Goal: Task Accomplishment & Management: Manage account settings

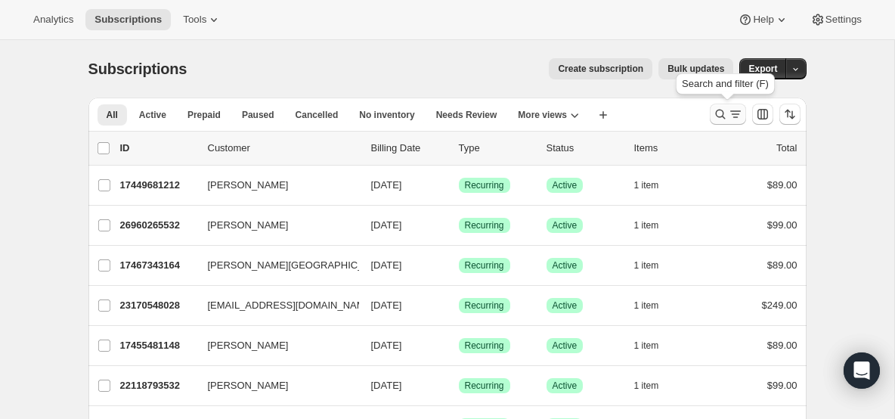
click at [723, 119] on icon "Search and filter results" at bounding box center [720, 114] width 15 height 15
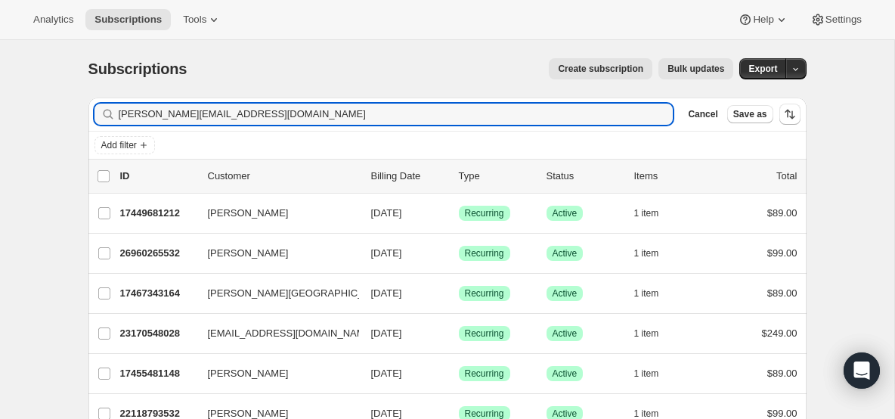
type input "[PERSON_NAME][EMAIL_ADDRESS][DOMAIN_NAME]"
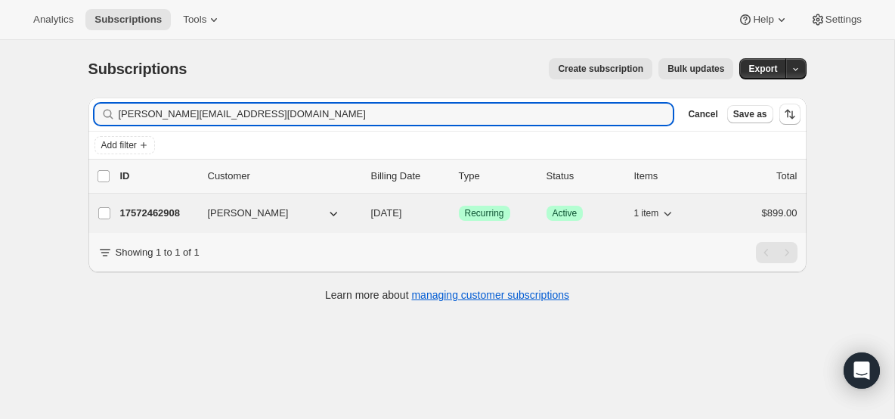
click at [169, 210] on p "17572462908" at bounding box center [158, 213] width 76 height 15
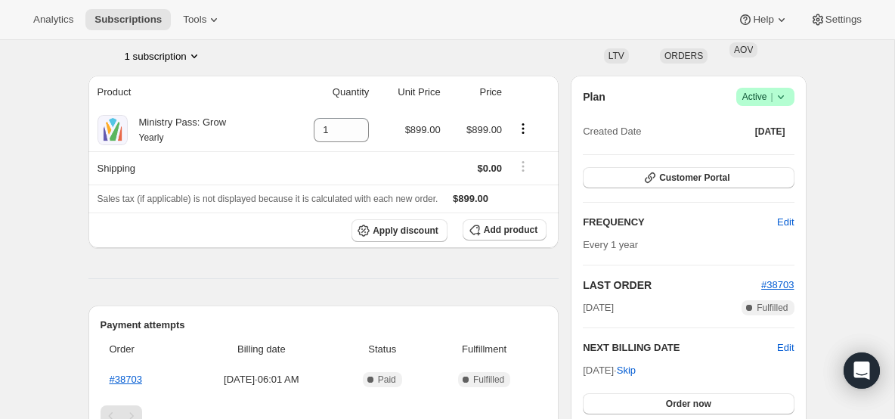
scroll to position [122, 0]
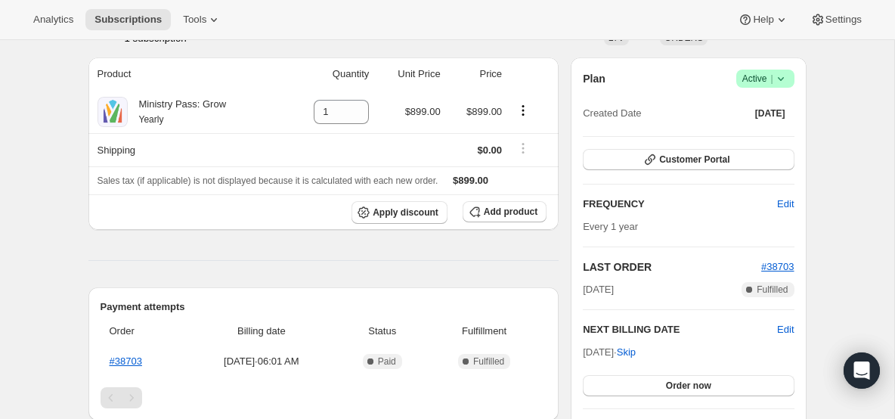
click at [784, 79] on icon at bounding box center [781, 78] width 15 height 15
click at [768, 140] on span "Cancel subscription" at bounding box center [760, 134] width 85 height 15
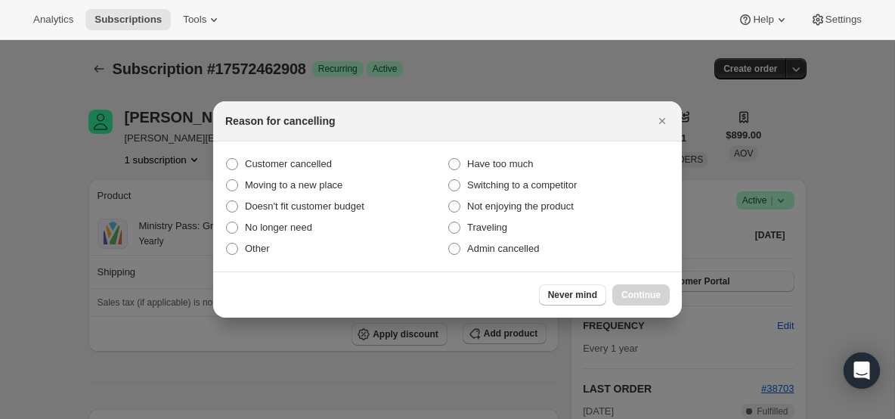
scroll to position [0, 0]
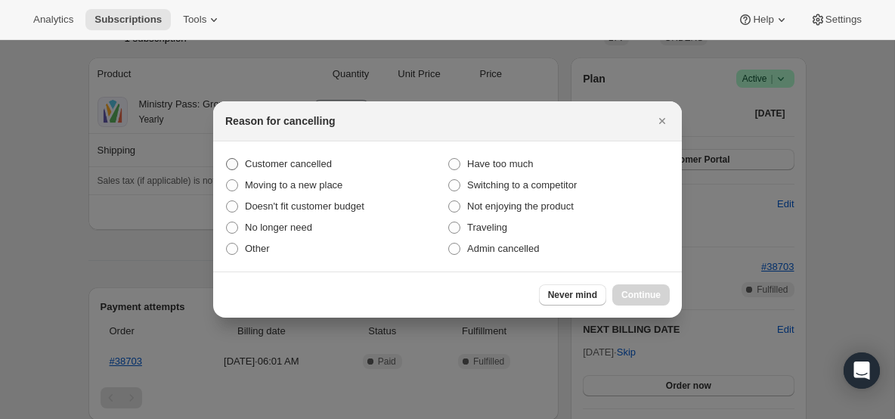
click at [296, 160] on span "Customer cancelled" at bounding box center [288, 163] width 87 height 11
click at [227, 159] on input "Customer cancelled" at bounding box center [226, 158] width 1 height 1
radio input "true"
click at [631, 288] on button "Continue" at bounding box center [641, 294] width 57 height 21
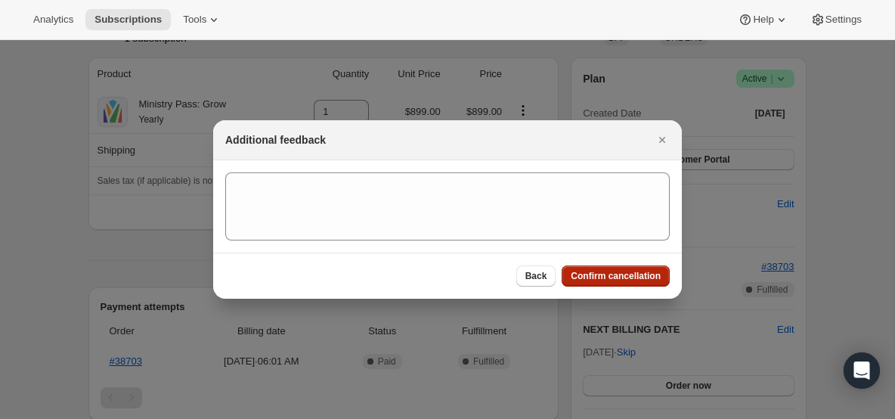
click at [569, 266] on button "Confirm cancellation" at bounding box center [616, 275] width 108 height 21
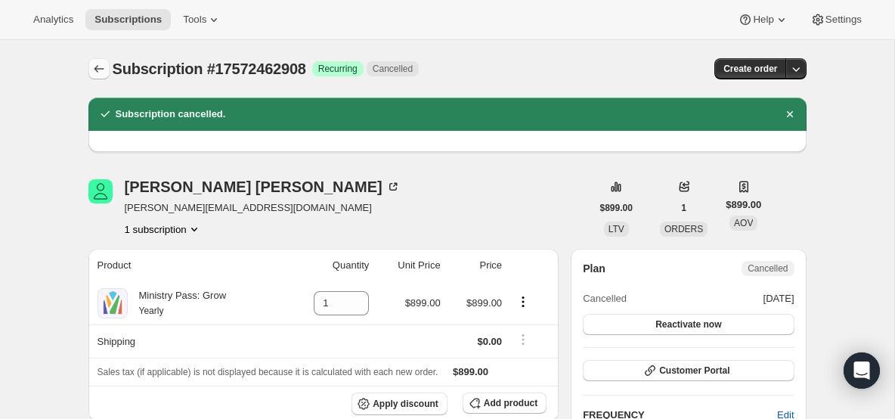
click at [98, 64] on icon "Subscriptions" at bounding box center [99, 68] width 15 height 15
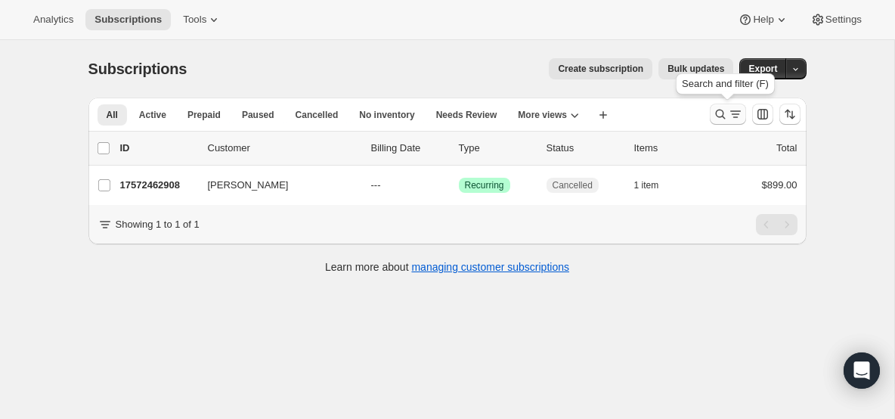
click at [721, 107] on icon "Search and filter results" at bounding box center [720, 114] width 15 height 15
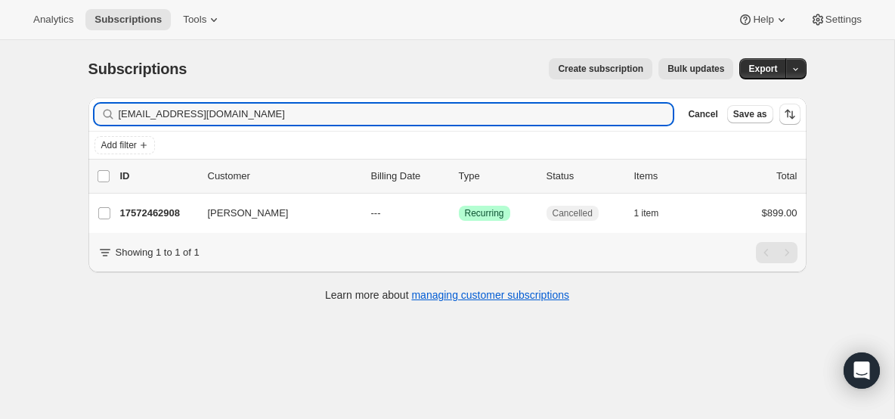
type input "[EMAIL_ADDRESS][DOMAIN_NAME]"
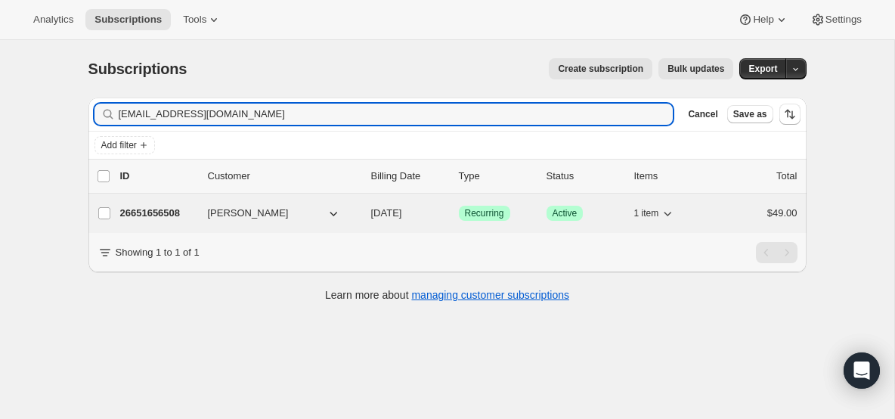
click at [164, 209] on p "26651656508" at bounding box center [158, 213] width 76 height 15
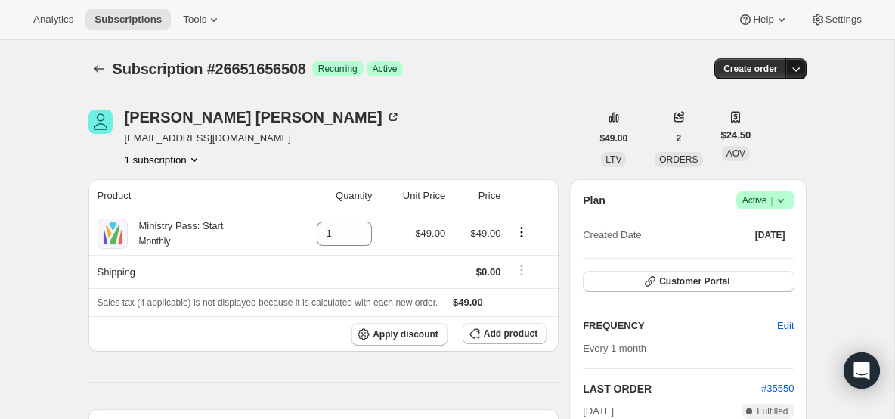
click at [795, 64] on icon "button" at bounding box center [796, 68] width 15 height 15
click at [777, 123] on span "Create custom one-time order" at bounding box center [732, 125] width 131 height 11
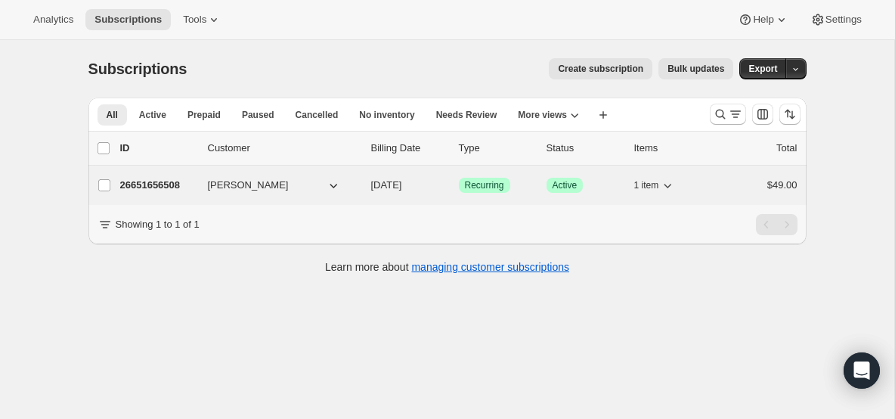
click at [157, 192] on p "26651656508" at bounding box center [158, 185] width 76 height 15
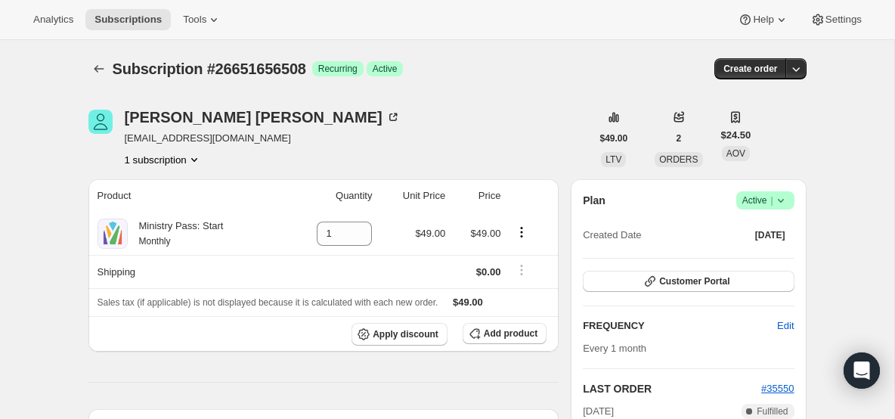
click at [787, 200] on icon at bounding box center [781, 200] width 15 height 15
click at [767, 252] on span "Cancel subscription" at bounding box center [760, 255] width 85 height 11
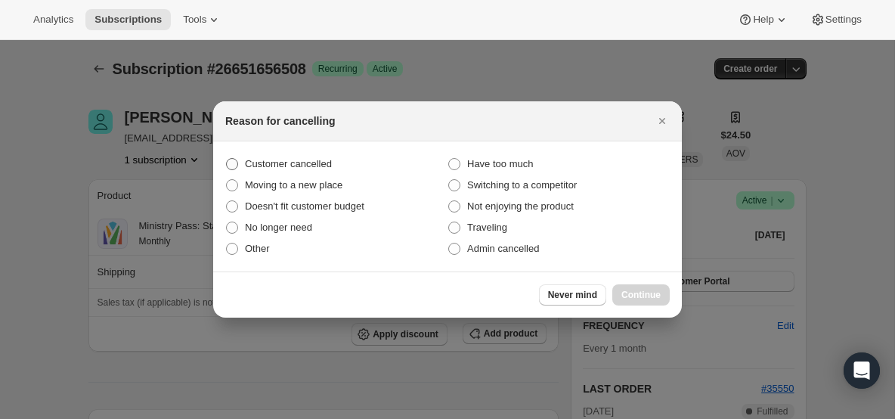
click at [306, 165] on span "Customer cancelled" at bounding box center [288, 163] width 87 height 11
click at [227, 159] on input "Customer cancelled" at bounding box center [226, 158] width 1 height 1
radio input "true"
click at [664, 298] on button "Continue" at bounding box center [641, 294] width 57 height 21
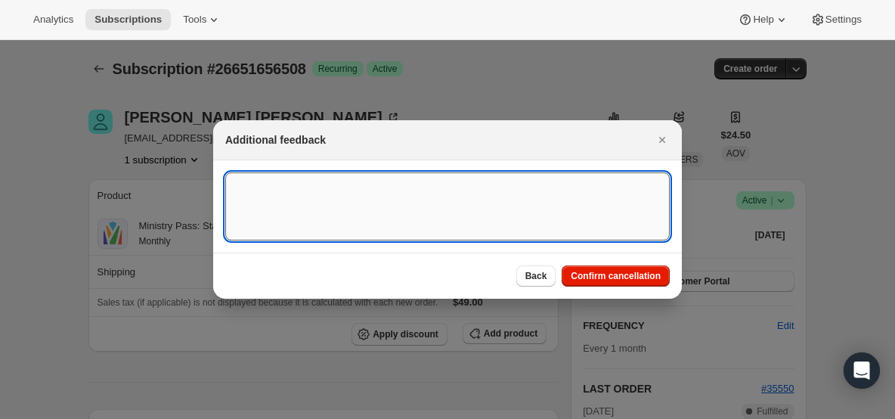
click at [451, 210] on textarea ":rm1:" at bounding box center [447, 206] width 445 height 68
type textarea "canceled on 9/19"
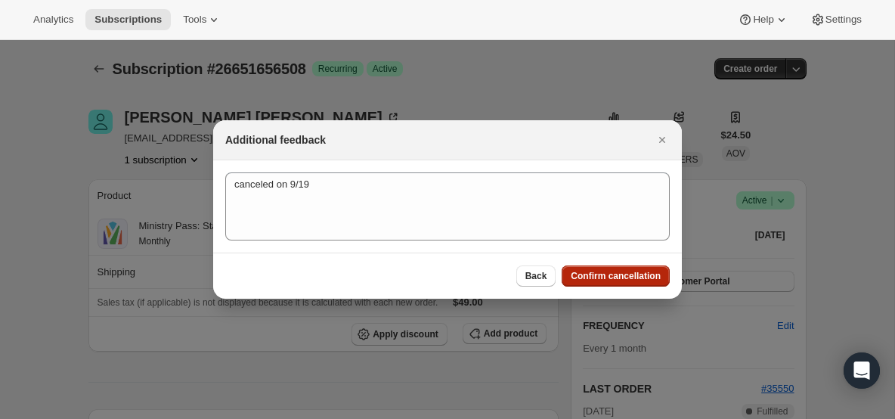
click at [614, 278] on span "Confirm cancellation" at bounding box center [616, 276] width 90 height 12
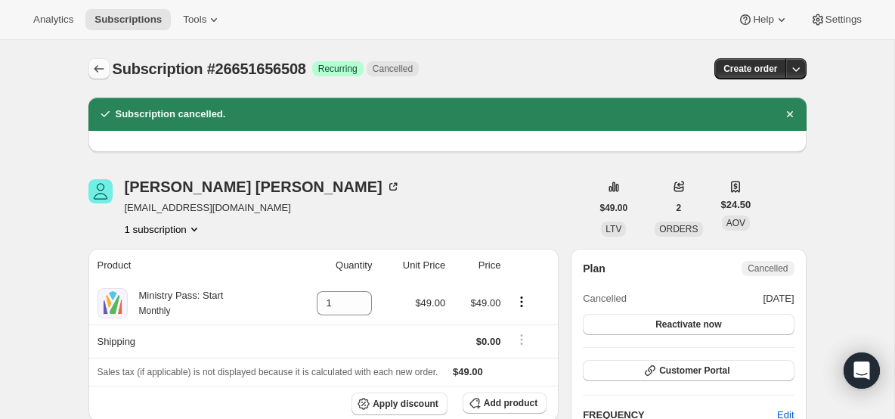
click at [106, 67] on icon "Subscriptions" at bounding box center [99, 68] width 15 height 15
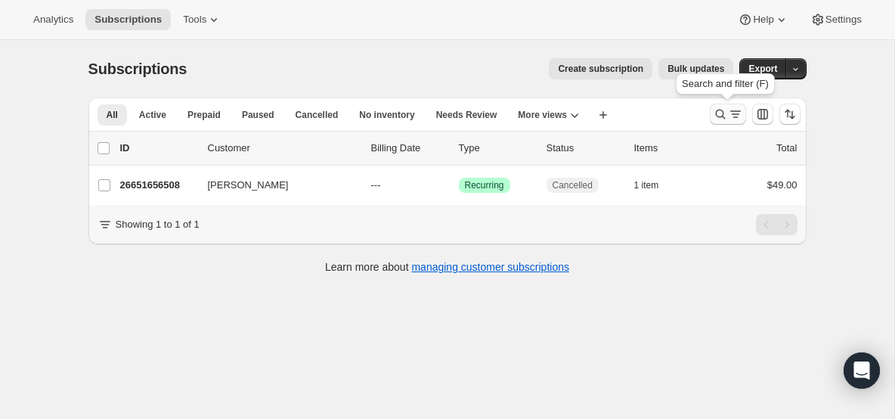
click at [721, 116] on icon "Search and filter results" at bounding box center [720, 114] width 15 height 15
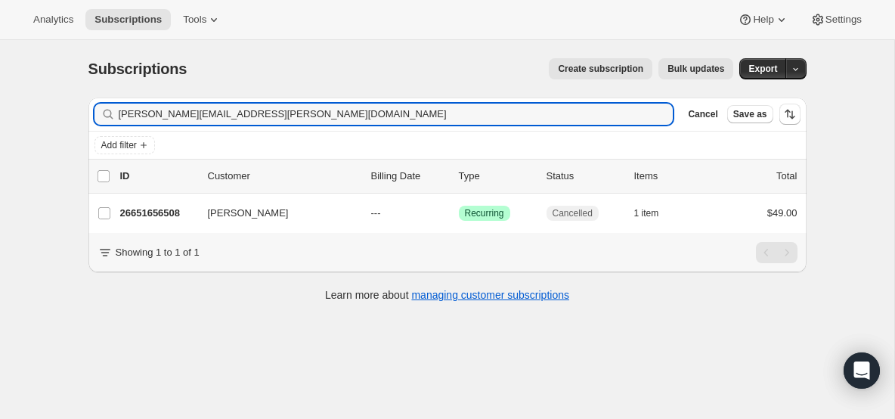
type input "[PERSON_NAME][EMAIL_ADDRESS][PERSON_NAME][DOMAIN_NAME]"
click at [160, 213] on p "26661126460" at bounding box center [158, 213] width 76 height 15
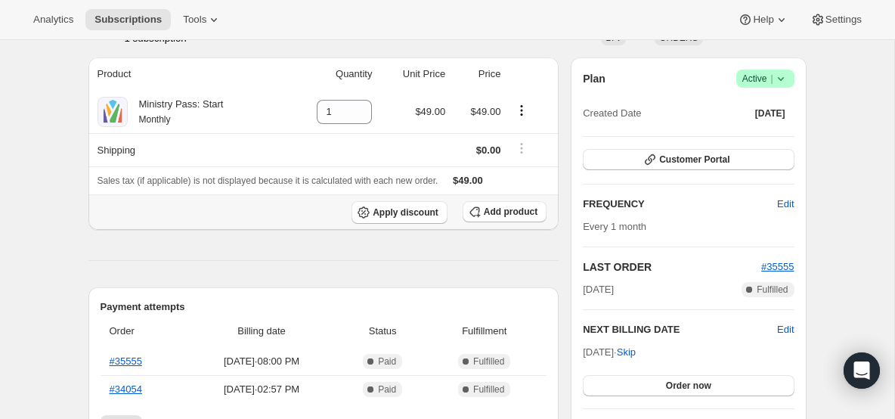
scroll to position [127, 0]
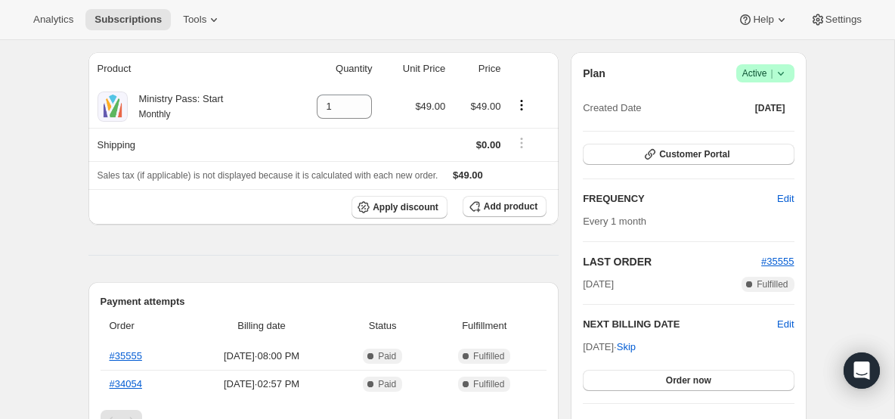
click at [786, 79] on icon at bounding box center [781, 73] width 15 height 15
click at [755, 126] on span "Cancel subscription" at bounding box center [760, 128] width 85 height 11
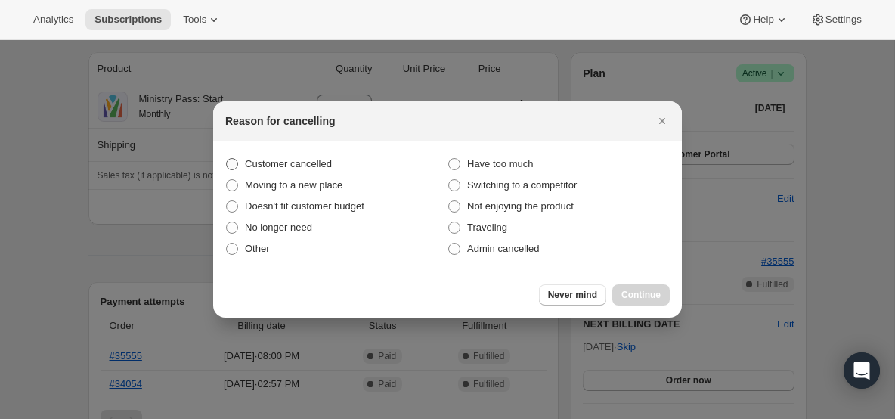
click at [272, 161] on span "Customer cancelled" at bounding box center [288, 163] width 87 height 11
click at [227, 159] on input "Customer cancelled" at bounding box center [226, 158] width 1 height 1
radio input "true"
click at [644, 285] on button "Continue" at bounding box center [641, 294] width 57 height 21
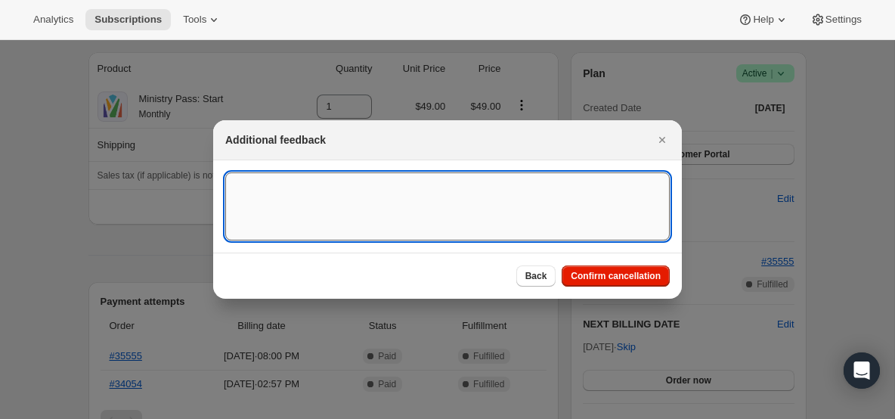
click at [411, 218] on textarea ":rs5:" at bounding box center [447, 206] width 445 height 68
type textarea "canceled on 9/19"
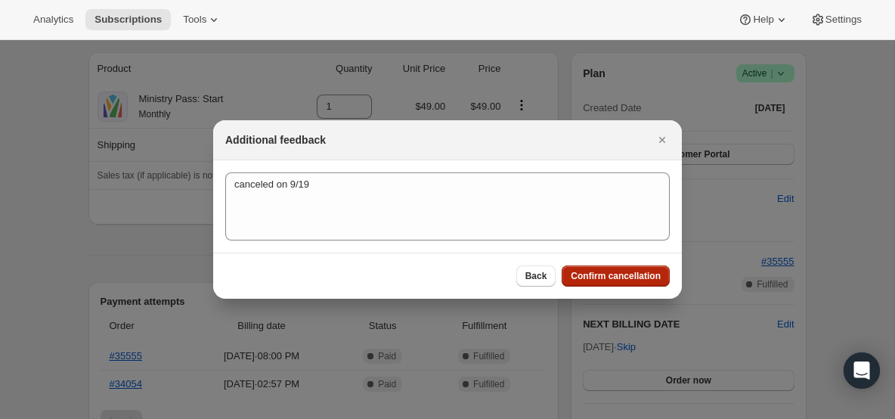
click at [612, 286] on button "Confirm cancellation" at bounding box center [616, 275] width 108 height 21
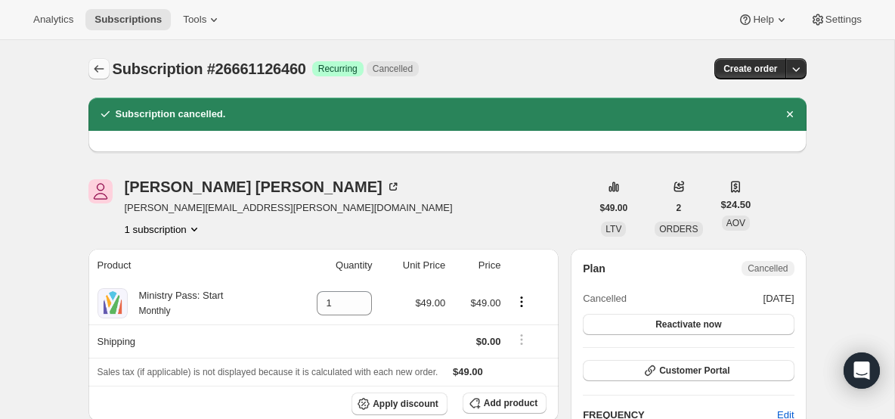
click at [98, 66] on icon "Subscriptions" at bounding box center [99, 68] width 15 height 15
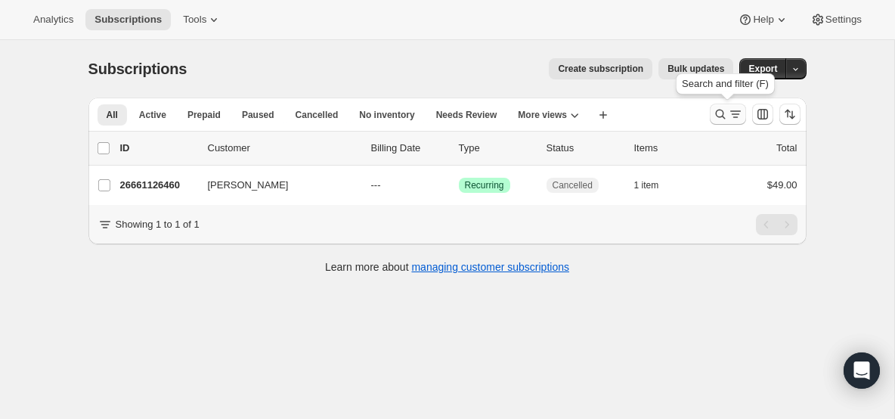
click at [718, 116] on icon "Search and filter results" at bounding box center [720, 114] width 15 height 15
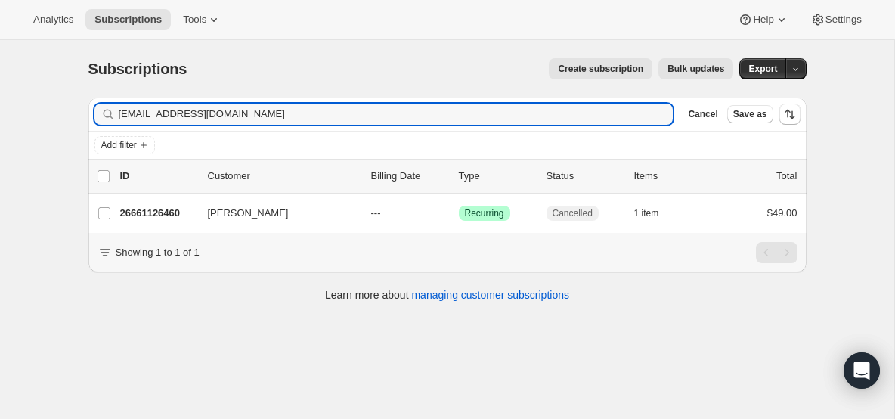
type input "[EMAIL_ADDRESS][DOMAIN_NAME]"
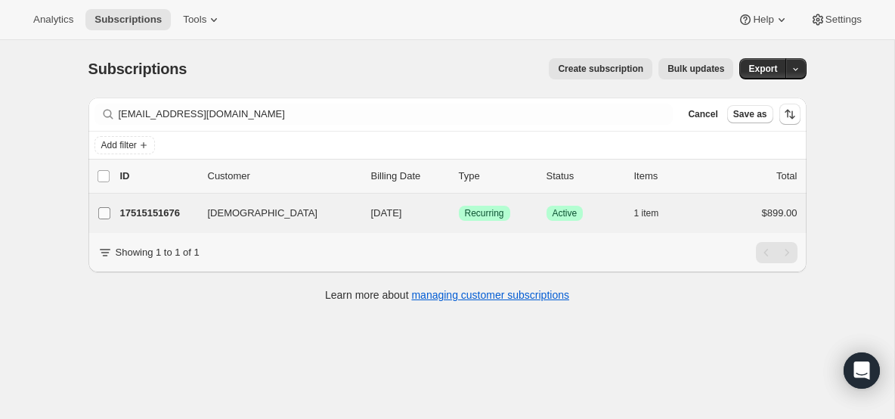
click at [92, 197] on label "[DEMOGRAPHIC_DATA]" at bounding box center [104, 213] width 32 height 39
click at [98, 207] on input "[DEMOGRAPHIC_DATA]" at bounding box center [104, 213] width 12 height 12
checkbox input "true"
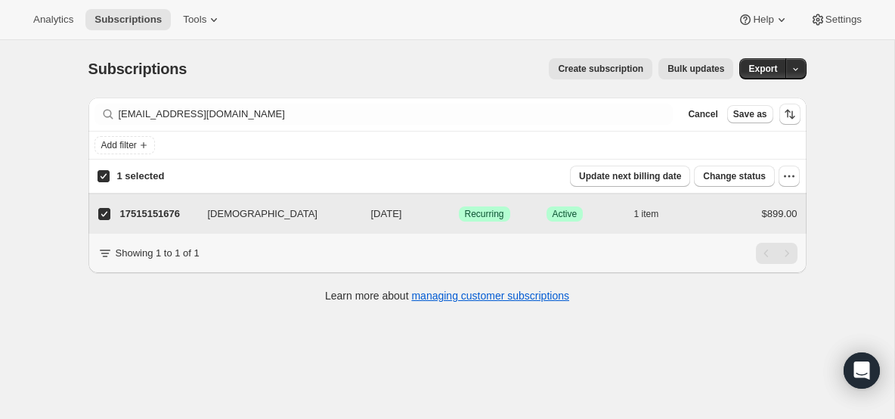
click at [103, 206] on label "[DEMOGRAPHIC_DATA]" at bounding box center [104, 213] width 32 height 39
click at [103, 208] on input "[DEMOGRAPHIC_DATA]" at bounding box center [104, 214] width 12 height 12
checkbox input "false"
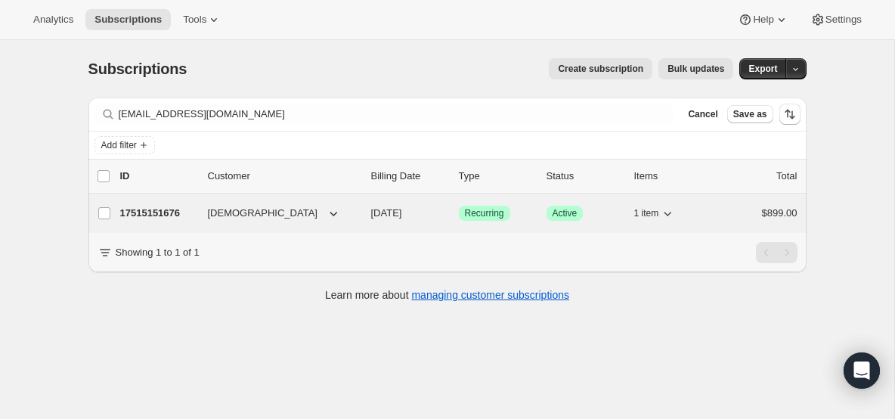
click at [168, 216] on p "17515151676" at bounding box center [158, 213] width 76 height 15
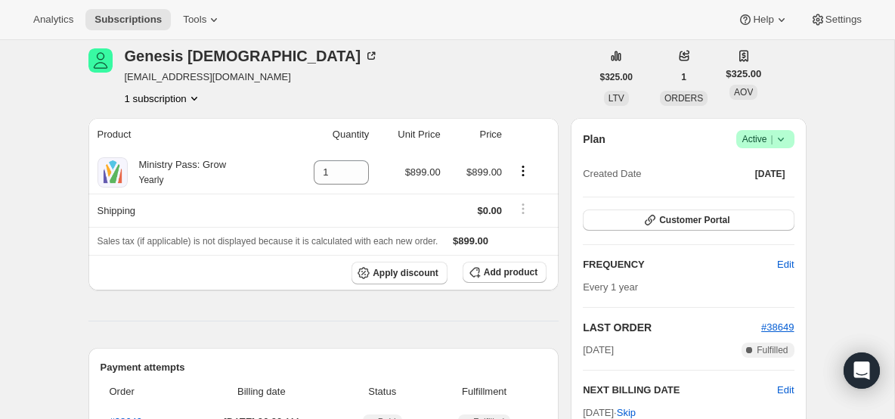
scroll to position [39, 0]
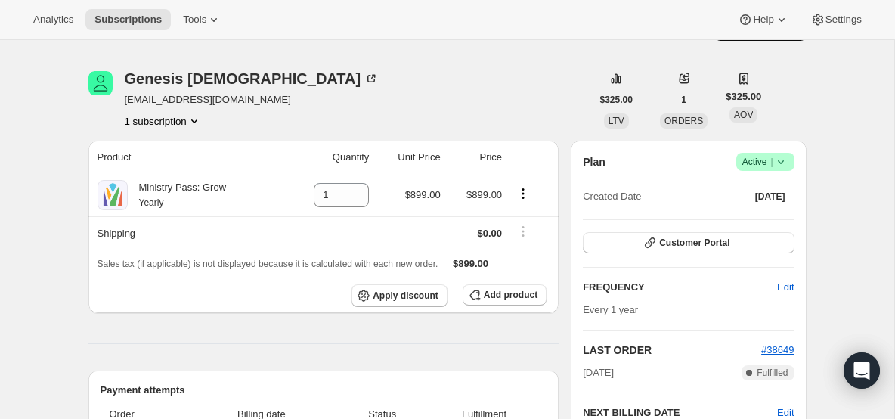
click at [787, 160] on icon at bounding box center [781, 161] width 15 height 15
click at [787, 214] on span "Cancel subscription" at bounding box center [760, 217] width 85 height 11
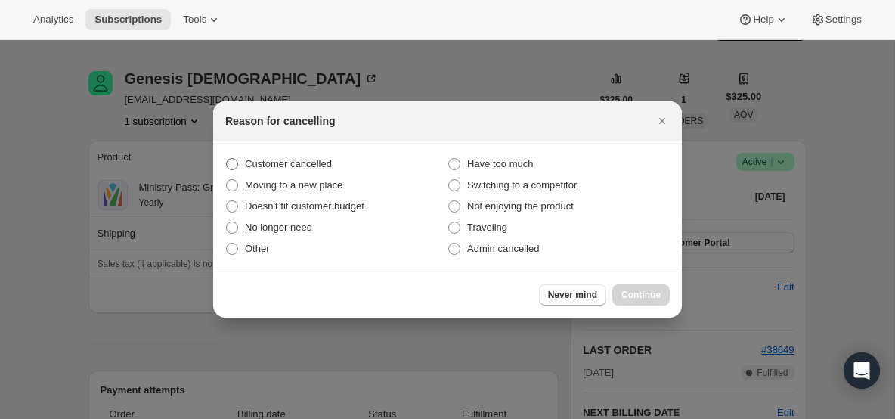
click at [315, 160] on span "Customer cancelled" at bounding box center [288, 163] width 87 height 11
click at [227, 159] on input "Customer cancelled" at bounding box center [226, 158] width 1 height 1
radio input "true"
click at [640, 290] on span "Continue" at bounding box center [641, 295] width 39 height 12
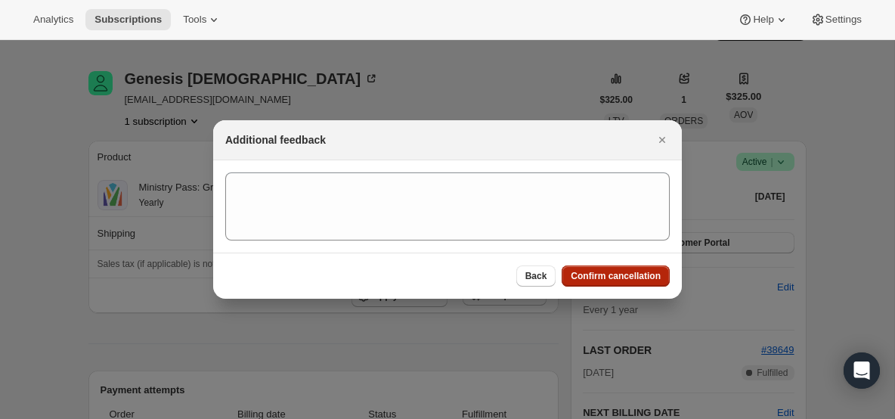
click at [616, 269] on button "Confirm cancellation" at bounding box center [616, 275] width 108 height 21
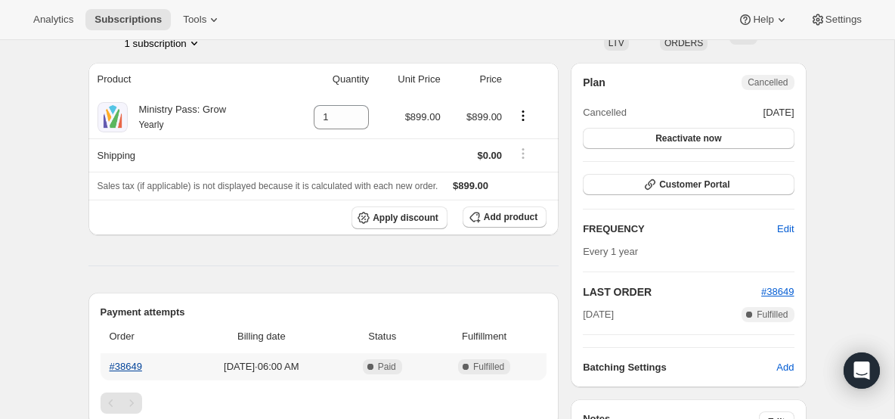
scroll to position [187, 0]
click at [139, 361] on link "#38649" at bounding box center [126, 365] width 33 height 11
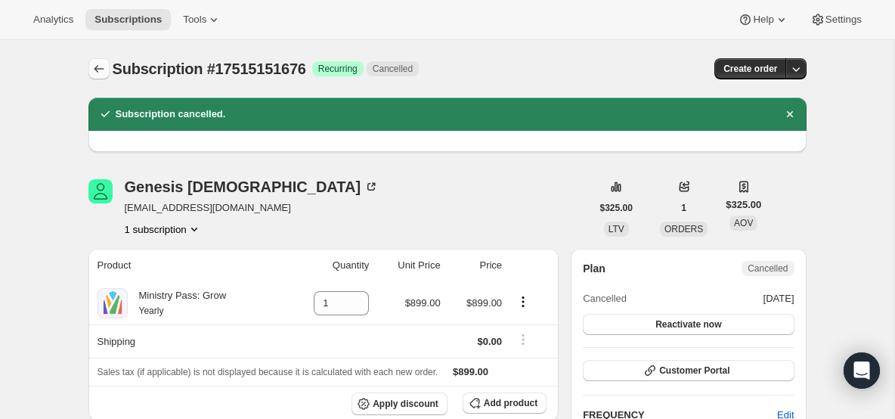
click at [106, 67] on button "Subscriptions" at bounding box center [98, 68] width 21 height 21
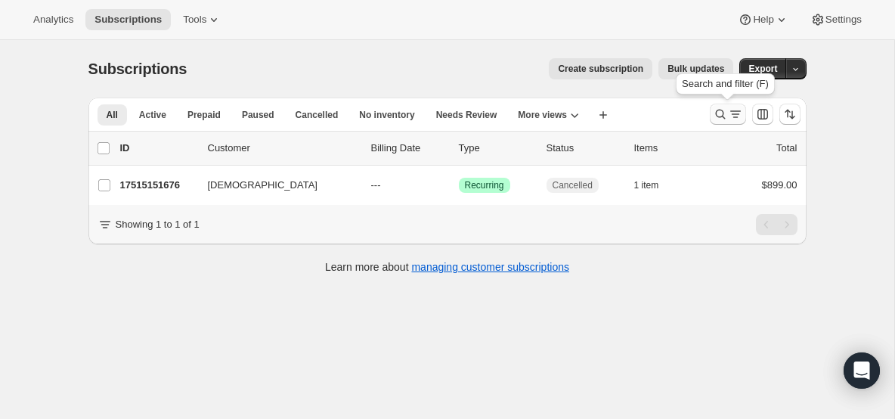
click at [718, 112] on icon "Search and filter results" at bounding box center [720, 114] width 15 height 15
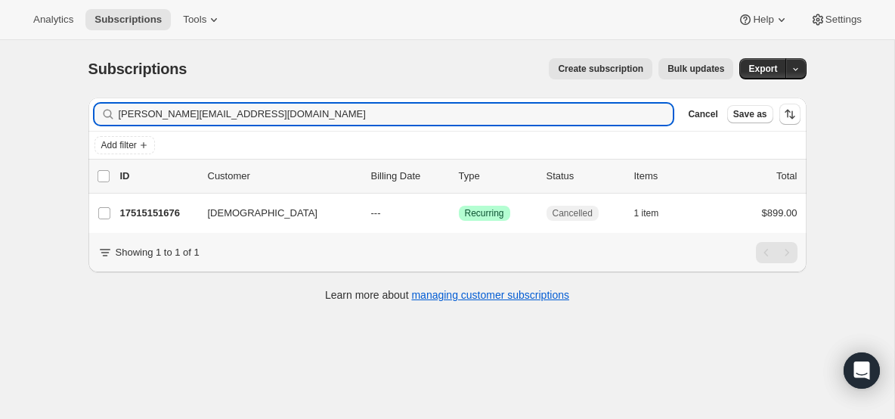
type input "[PERSON_NAME][EMAIL_ADDRESS][DOMAIN_NAME]"
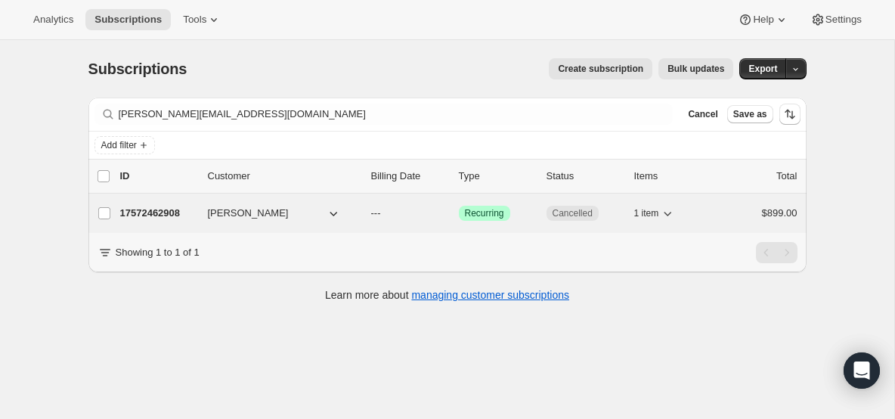
click at [172, 206] on p "17572462908" at bounding box center [158, 213] width 76 height 15
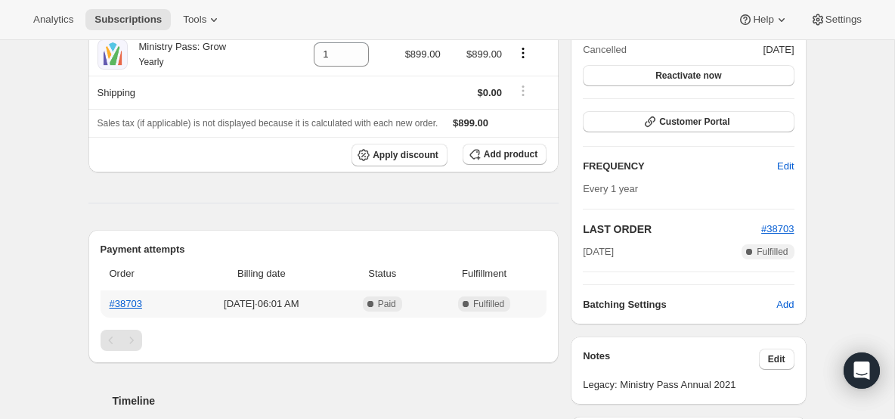
scroll to position [192, 0]
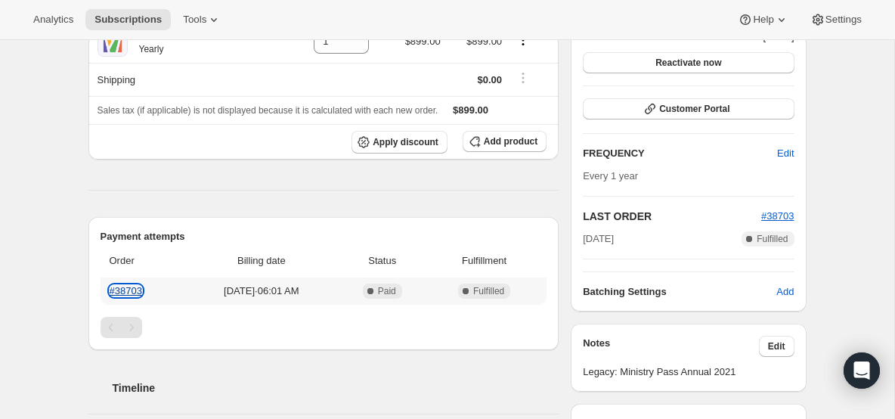
click at [134, 287] on link "#38703" at bounding box center [126, 290] width 33 height 11
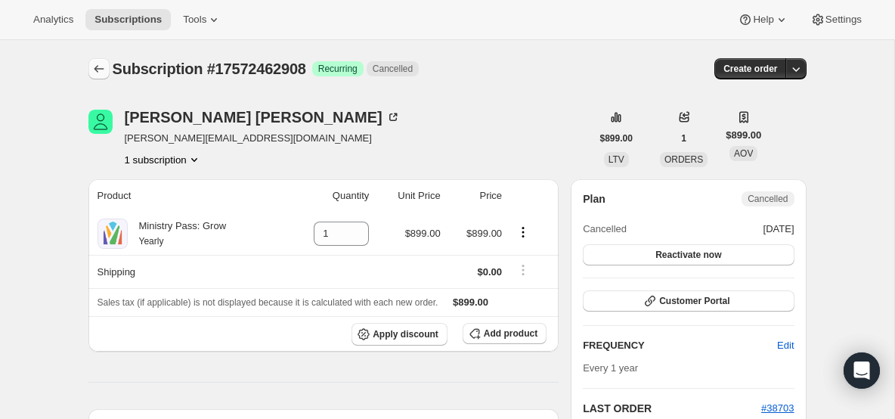
click at [98, 70] on icon "Subscriptions" at bounding box center [99, 68] width 15 height 15
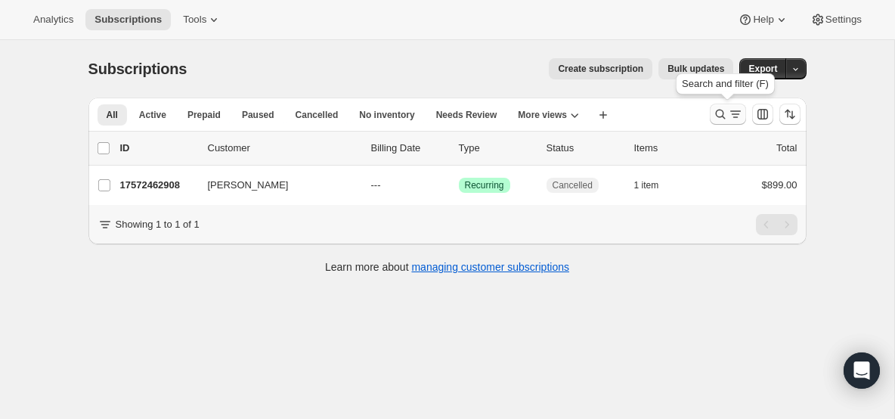
click at [726, 108] on icon "Search and filter results" at bounding box center [720, 114] width 15 height 15
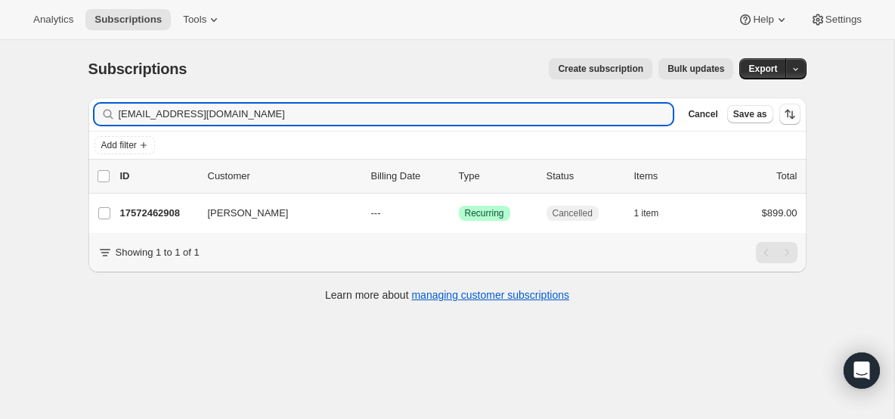
type input "[EMAIL_ADDRESS][DOMAIN_NAME]"
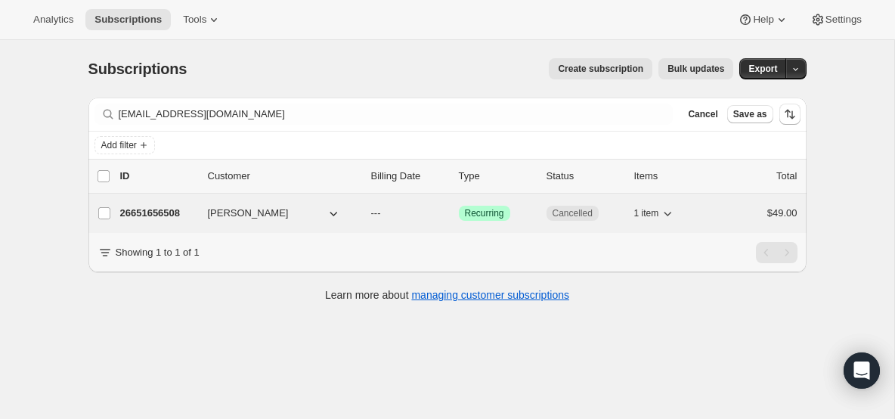
click at [155, 209] on p "26651656508" at bounding box center [158, 213] width 76 height 15
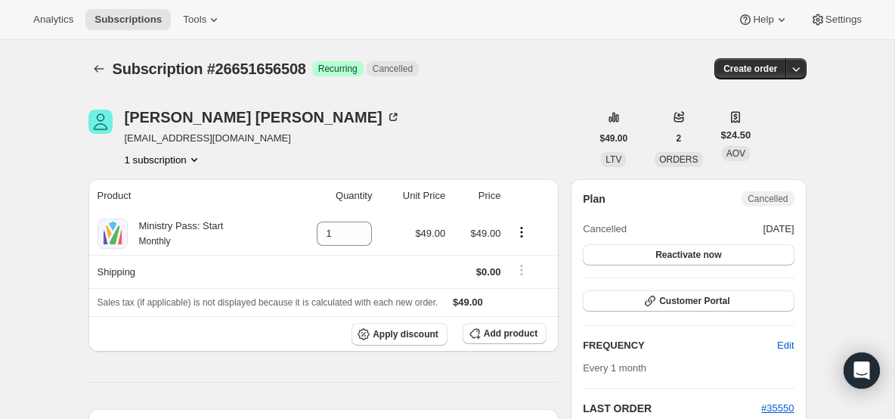
click at [106, 53] on div "Subscription #26651656508. This page is ready Subscription #26651656508 Success…" at bounding box center [447, 68] width 718 height 57
click at [102, 62] on icon "Subscriptions" at bounding box center [99, 68] width 15 height 15
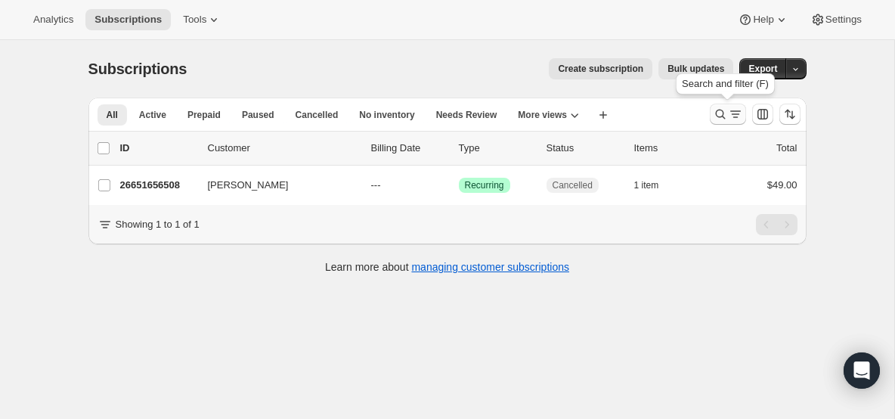
click at [721, 111] on icon "Search and filter results" at bounding box center [720, 114] width 15 height 15
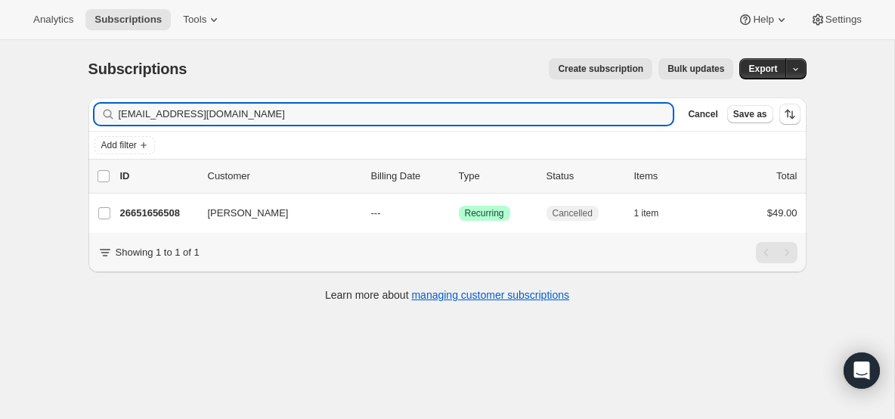
type input "[EMAIL_ADDRESS][DOMAIN_NAME]"
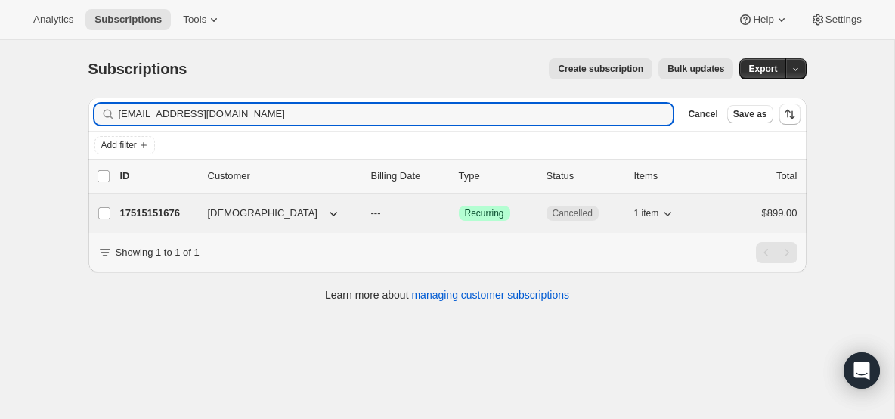
click at [133, 203] on div "17515151676 Genesis Church --- Success Recurring Cancelled 1 item $899.00" at bounding box center [459, 213] width 678 height 21
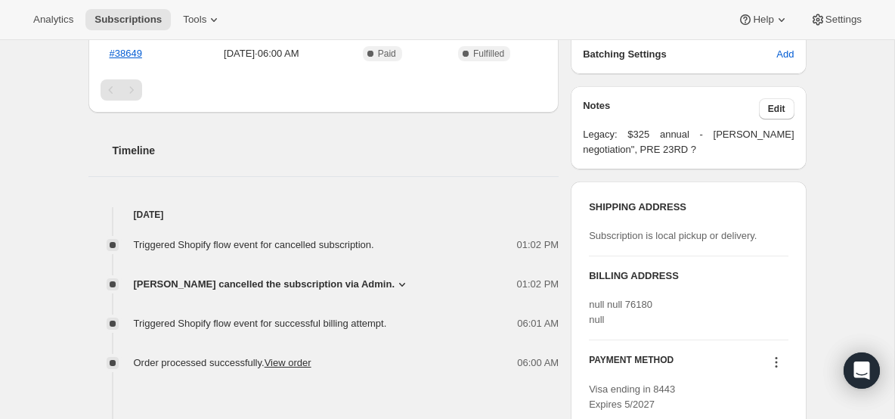
scroll to position [329, 0]
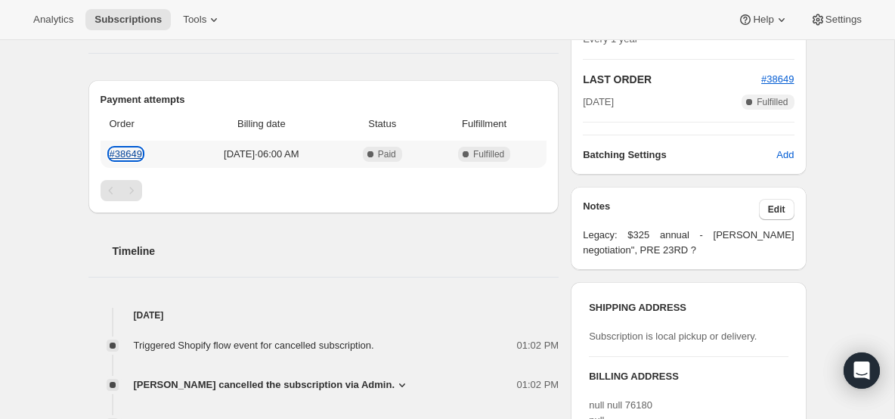
click at [135, 151] on link "#38649" at bounding box center [126, 153] width 33 height 11
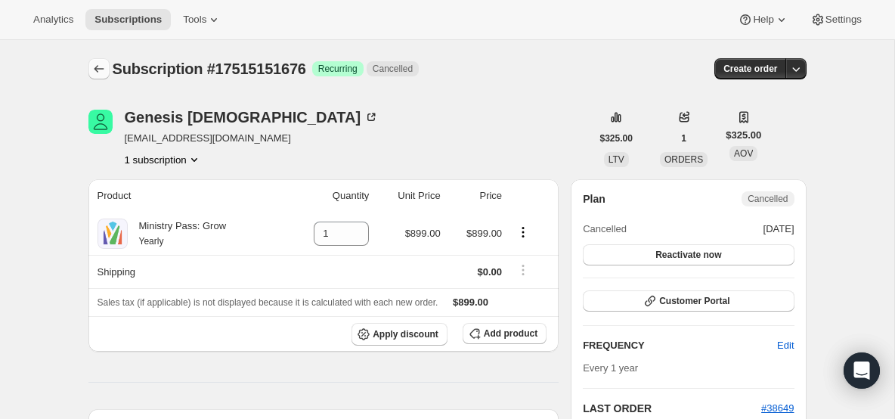
click at [92, 70] on icon "Subscriptions" at bounding box center [99, 68] width 15 height 15
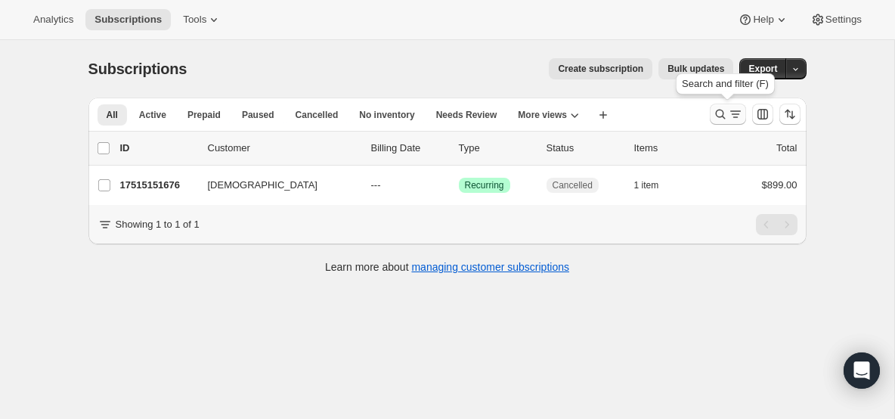
click at [727, 105] on button "Search and filter results" at bounding box center [728, 114] width 36 height 21
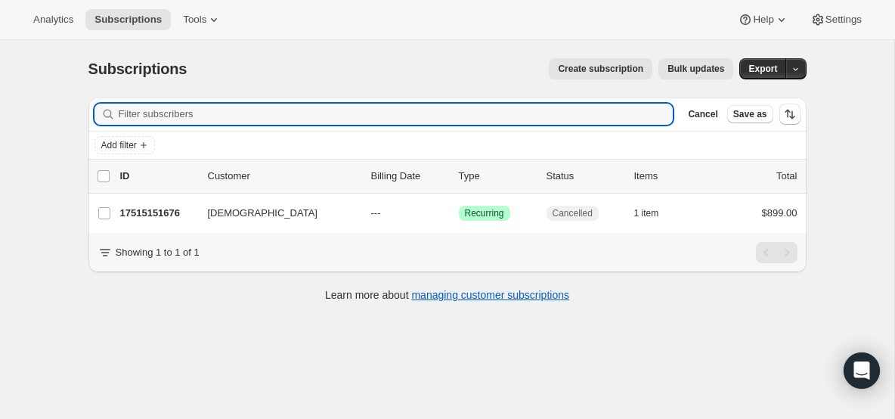
type input "[EMAIL_ADDRESS][DOMAIN_NAME]"
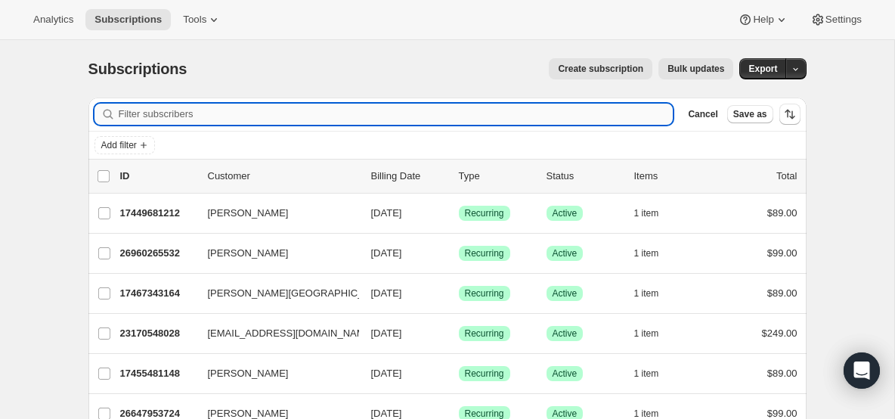
click at [420, 110] on input "Filter subscribers" at bounding box center [396, 114] width 555 height 21
paste input "[EMAIL_ADDRESS][DOMAIN_NAME]"
type input "[EMAIL_ADDRESS][DOMAIN_NAME]"
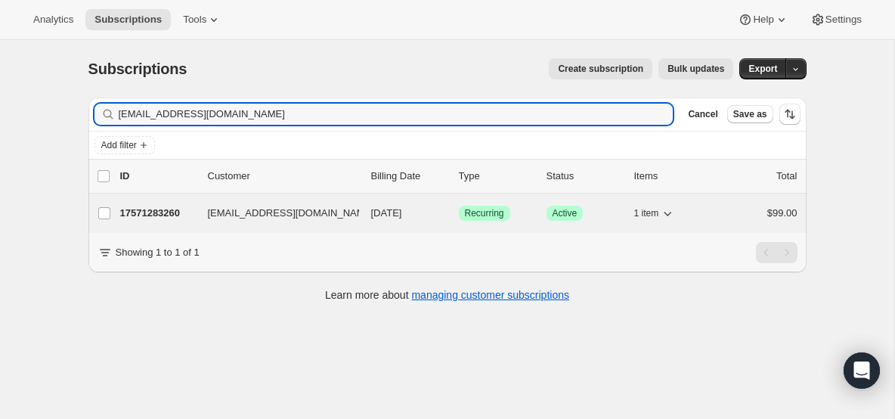
click at [148, 213] on p "17571283260" at bounding box center [158, 213] width 76 height 15
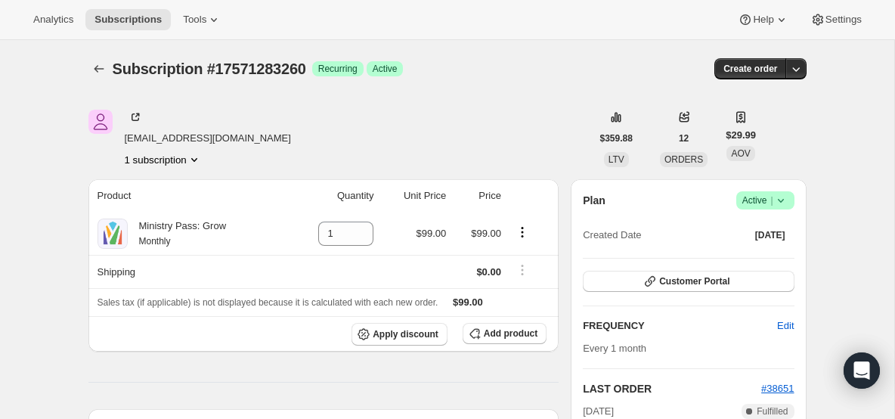
click at [782, 203] on icon at bounding box center [781, 200] width 15 height 15
click at [763, 253] on span "Cancel subscription" at bounding box center [760, 255] width 85 height 11
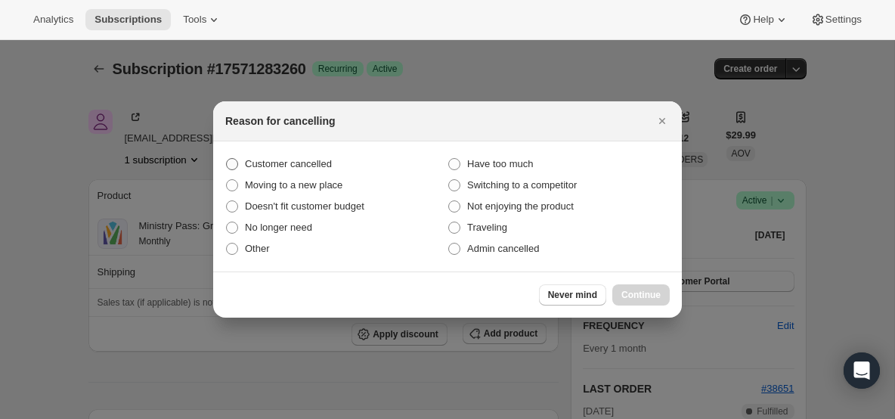
click at [318, 160] on span "Customer cancelled" at bounding box center [288, 163] width 87 height 11
click at [227, 159] on input "Customer cancelled" at bounding box center [226, 158] width 1 height 1
radio input "true"
click at [635, 298] on span "Continue" at bounding box center [641, 295] width 39 height 12
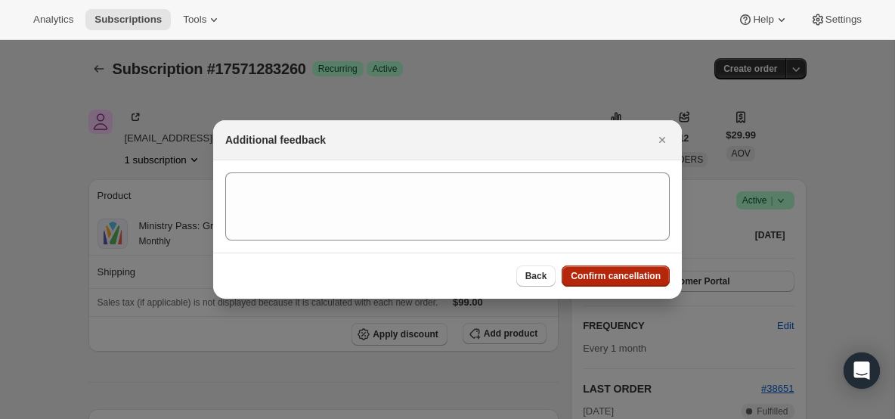
click at [591, 277] on span "Confirm cancellation" at bounding box center [616, 276] width 90 height 12
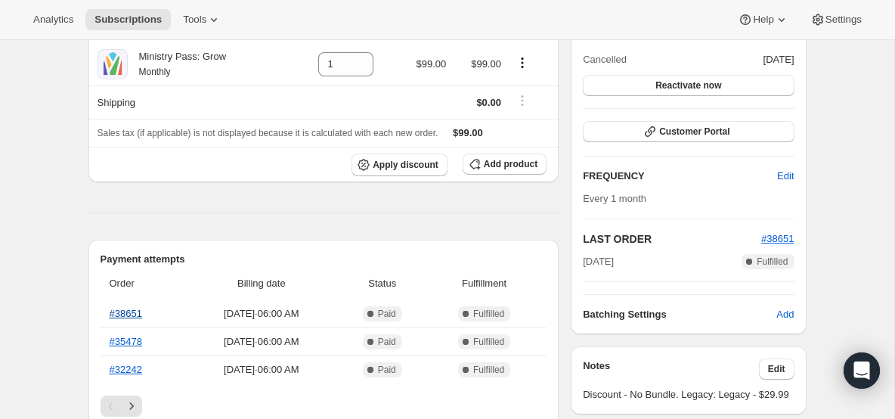
scroll to position [248, 0]
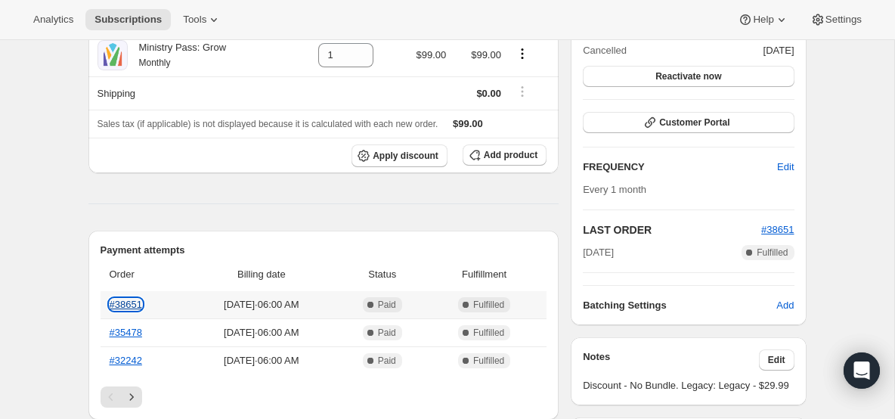
click at [133, 304] on link "#38651" at bounding box center [126, 304] width 33 height 11
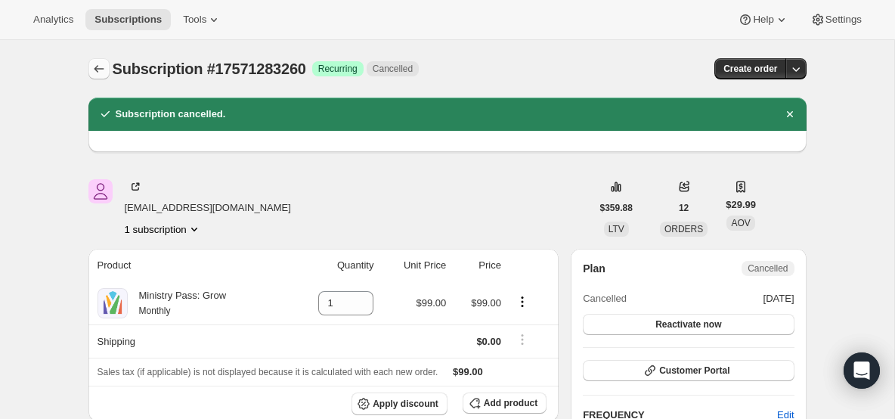
click at [96, 67] on icon "Subscriptions" at bounding box center [99, 68] width 15 height 15
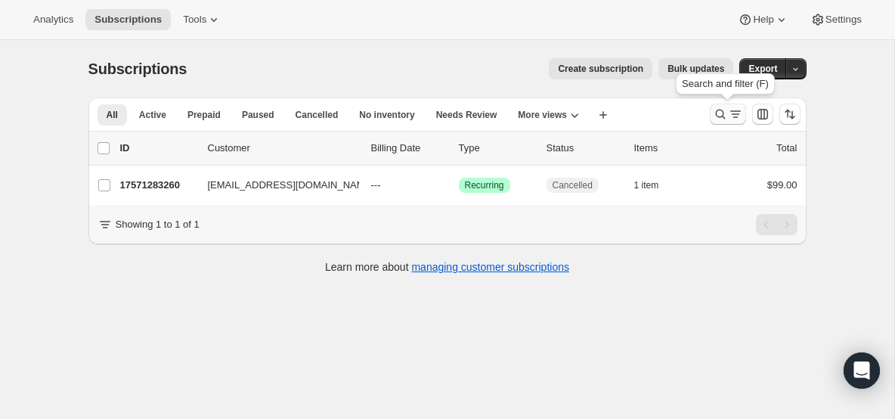
click at [723, 114] on icon "Search and filter results" at bounding box center [720, 115] width 10 height 10
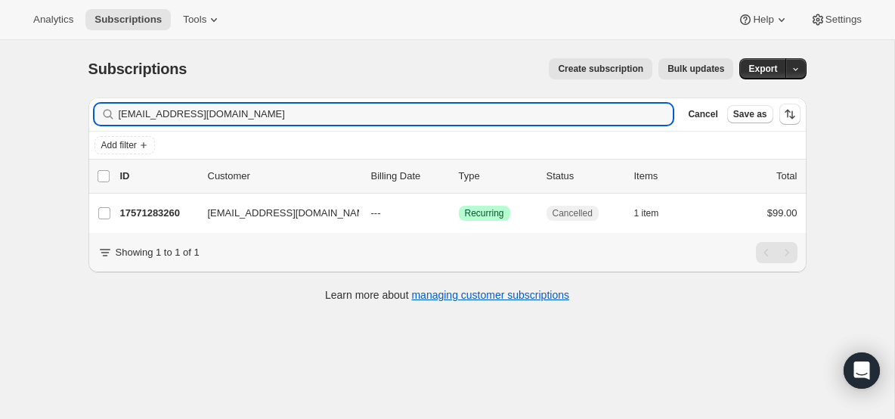
type input "[EMAIL_ADDRESS][DOMAIN_NAME]"
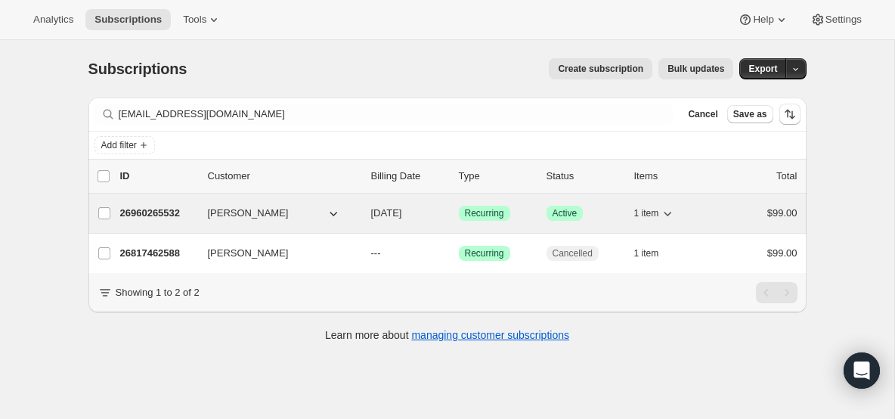
click at [169, 221] on div "26960265532 [PERSON_NAME] [DATE] Success Recurring Success Active 1 item $99.00" at bounding box center [459, 213] width 678 height 21
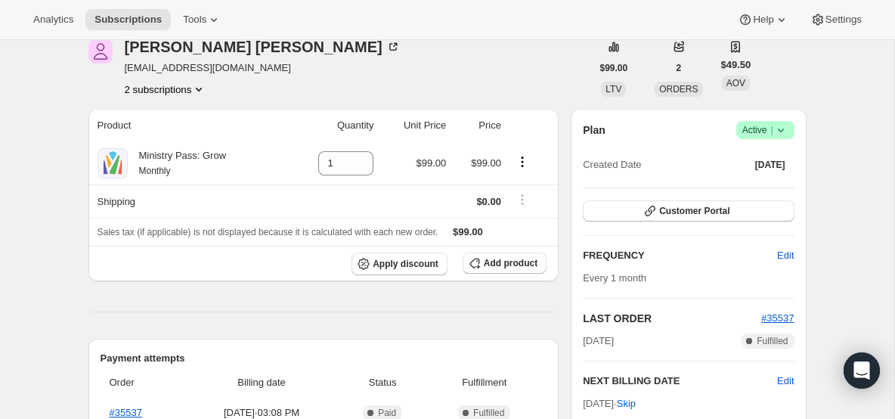
scroll to position [111, 0]
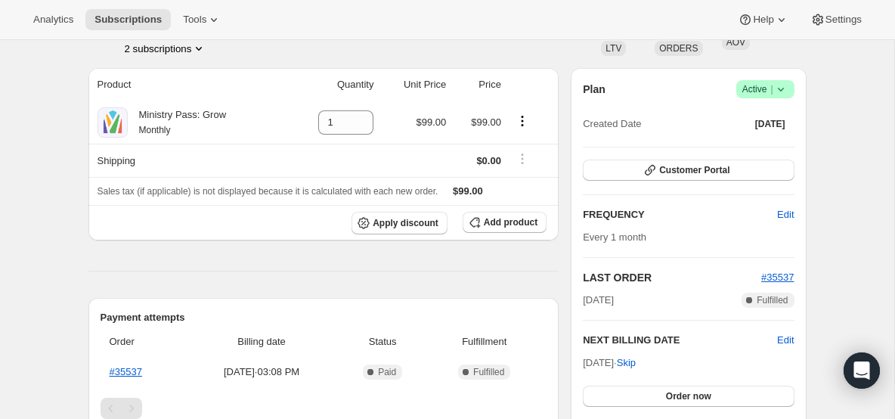
click at [786, 88] on icon at bounding box center [781, 89] width 15 height 15
click at [762, 141] on span "Cancel subscription" at bounding box center [760, 144] width 85 height 11
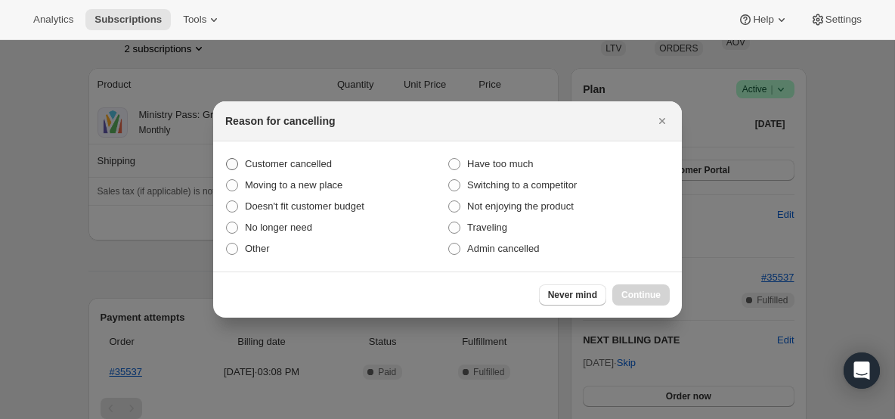
click at [308, 161] on span "Customer cancelled" at bounding box center [288, 163] width 87 height 11
click at [227, 159] on input "Customer cancelled" at bounding box center [226, 158] width 1 height 1
radio input "true"
click at [653, 296] on span "Continue" at bounding box center [641, 295] width 39 height 12
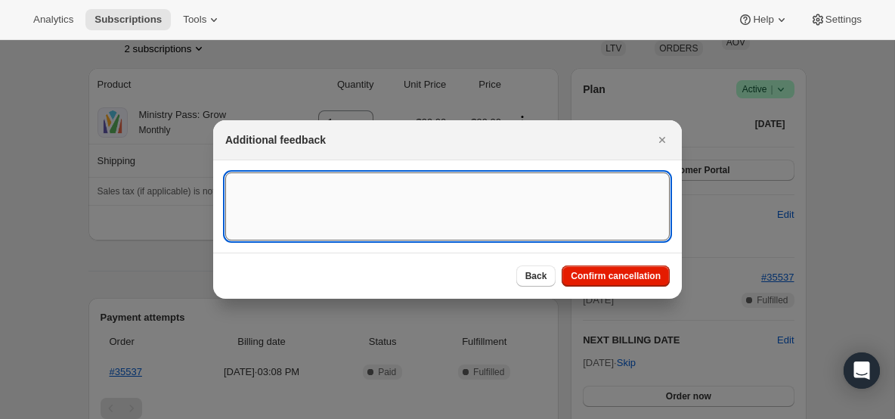
click at [464, 202] on textarea ":r22g:" at bounding box center [447, 206] width 445 height 68
paste textarea "[EMAIL_ADDRESS][DOMAIN_NAME]"
type textarea "[EMAIL_ADDRESS][DOMAIN_NAME]"
type textarea "canceled on 9.19"
click at [613, 262] on div "Back Confirm cancellation" at bounding box center [447, 276] width 469 height 46
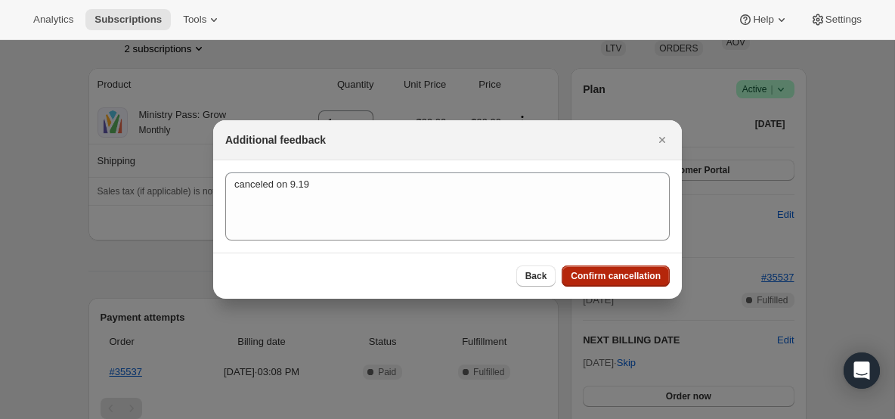
click at [617, 275] on span "Confirm cancellation" at bounding box center [616, 276] width 90 height 12
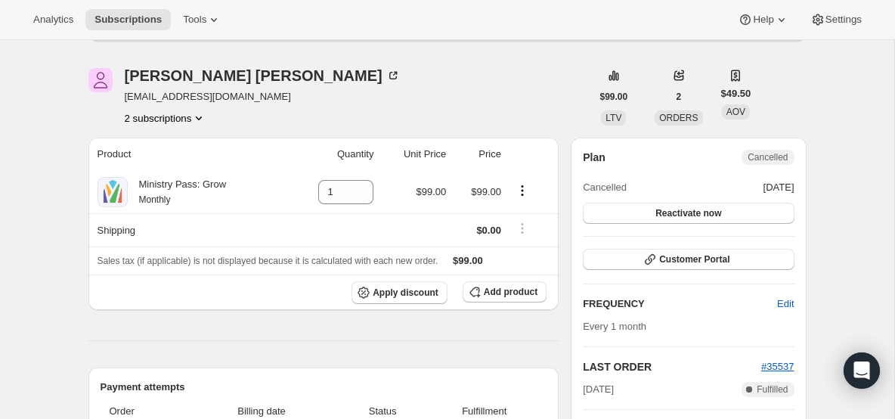
scroll to position [0, 0]
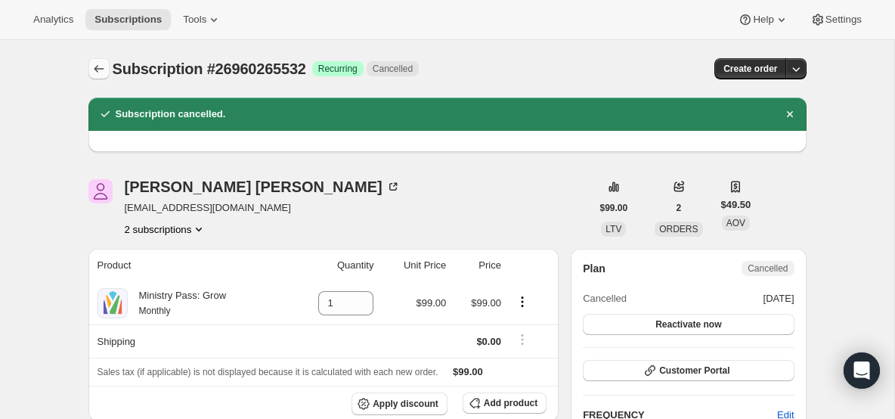
click at [103, 63] on icon "Subscriptions" at bounding box center [99, 68] width 15 height 15
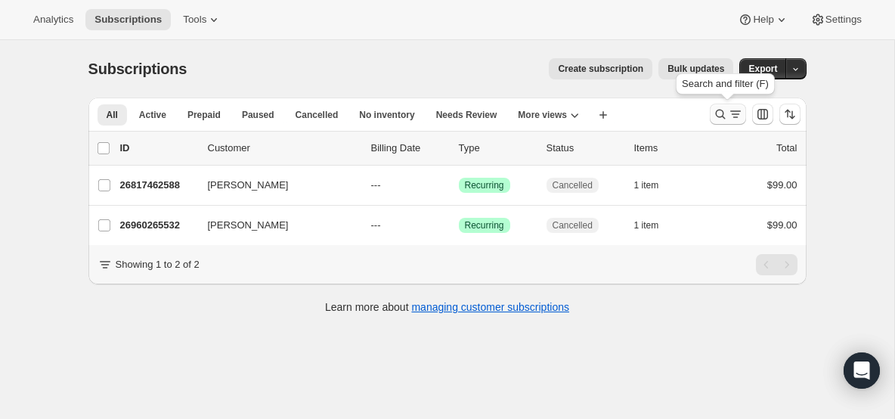
click at [720, 111] on icon "Search and filter results" at bounding box center [720, 114] width 15 height 15
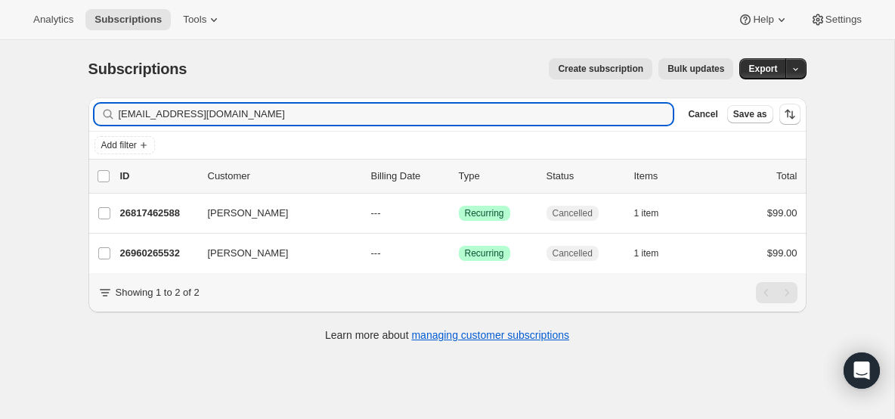
type input "[EMAIL_ADDRESS][DOMAIN_NAME]"
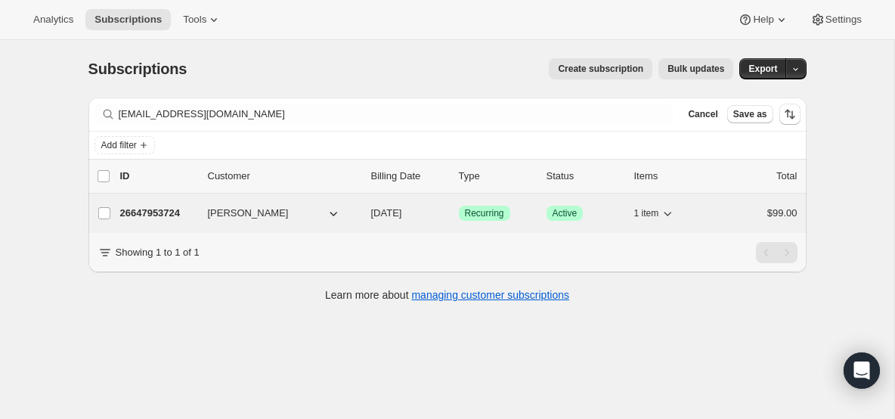
click at [167, 216] on p "26647953724" at bounding box center [158, 213] width 76 height 15
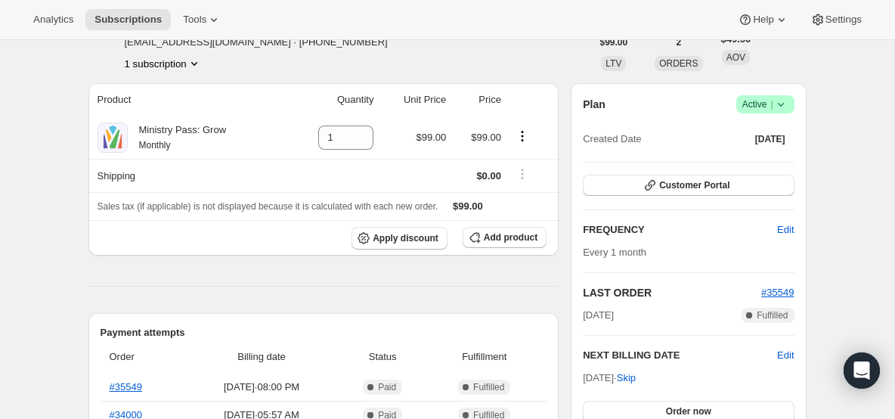
scroll to position [82, 0]
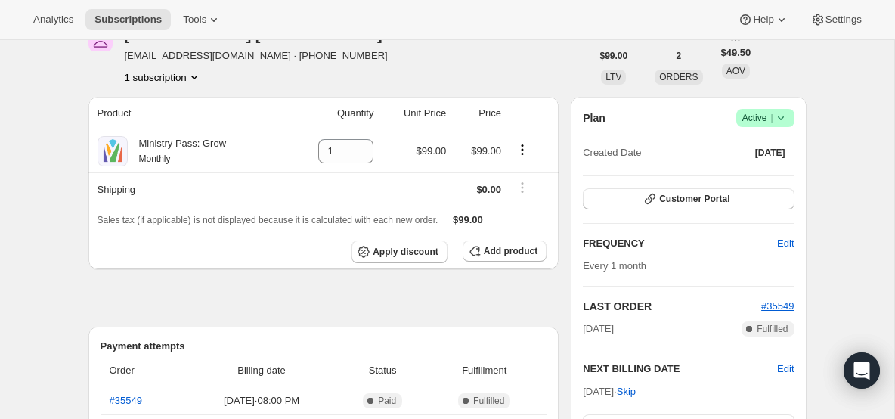
click at [783, 106] on div "Plan Success Active | Created Date [DATE] Customer Portal FREQUENCY Edit Every …" at bounding box center [688, 292] width 235 height 391
click at [783, 109] on span "Success Active |" at bounding box center [766, 118] width 58 height 18
click at [774, 180] on span "Cancel subscription" at bounding box center [760, 173] width 85 height 15
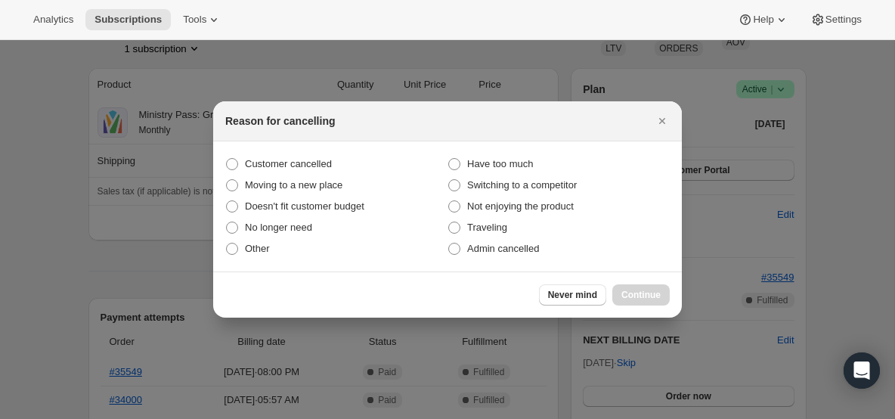
scroll to position [0, 0]
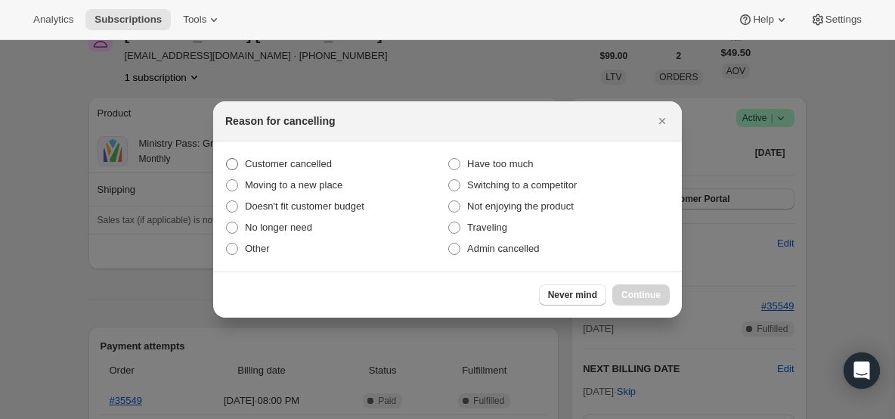
click at [265, 165] on span "Customer cancelled" at bounding box center [288, 163] width 87 height 11
click at [227, 159] on input "Customer cancelled" at bounding box center [226, 158] width 1 height 1
radio input "true"
click at [623, 286] on button "Continue" at bounding box center [641, 294] width 57 height 21
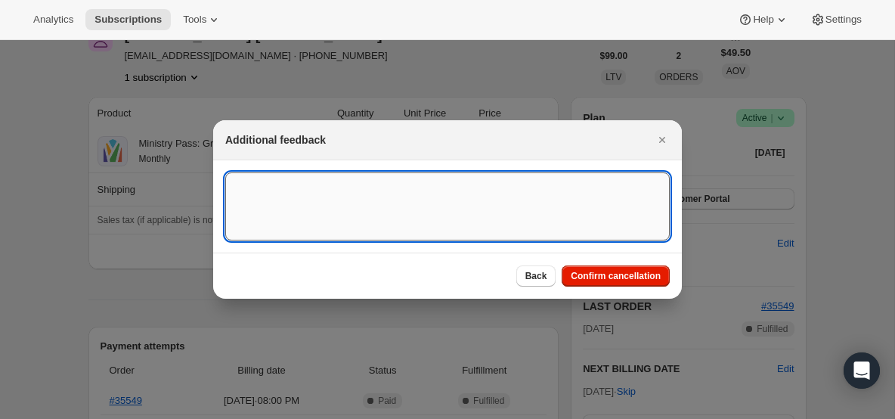
click at [403, 200] on textarea ":r290:" at bounding box center [447, 206] width 445 height 68
type textarea "canceled on 9;19"
click at [597, 271] on span "Confirm cancellation" at bounding box center [616, 276] width 90 height 12
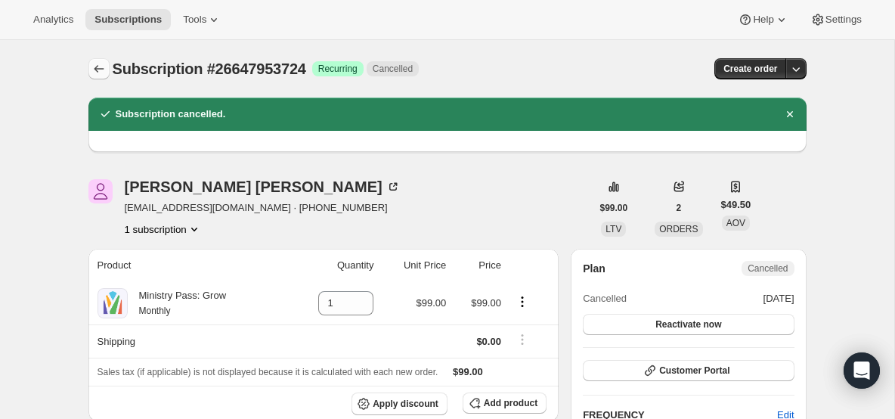
click at [100, 67] on icon "Subscriptions" at bounding box center [99, 68] width 15 height 15
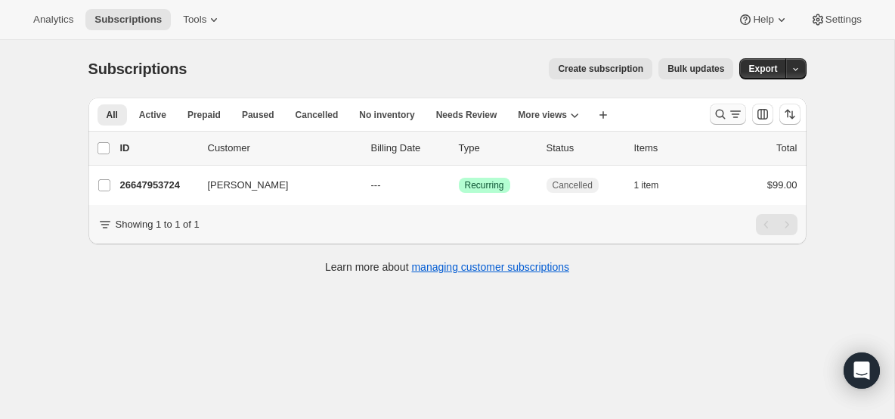
click at [732, 119] on icon "Search and filter results" at bounding box center [735, 114] width 15 height 15
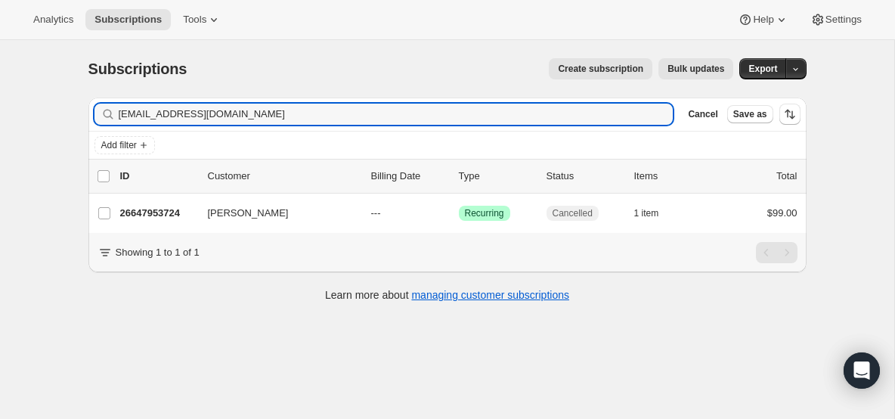
type input "[EMAIL_ADDRESS][DOMAIN_NAME]"
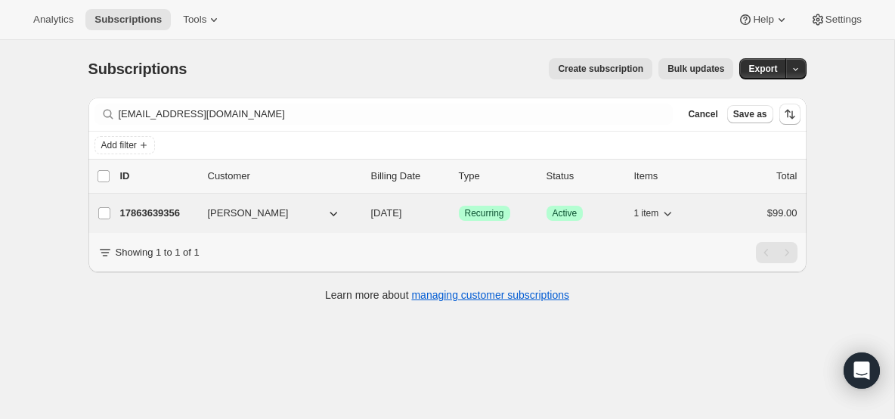
click at [147, 211] on p "17863639356" at bounding box center [158, 213] width 76 height 15
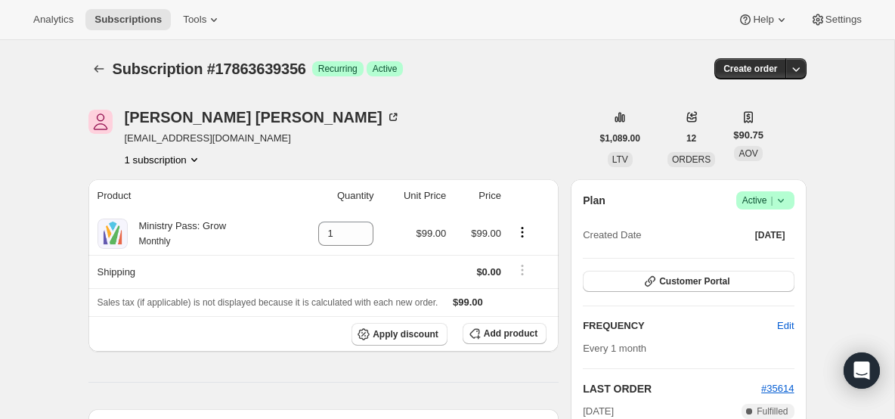
click at [790, 197] on span "Success Active |" at bounding box center [766, 200] width 58 height 18
click at [731, 253] on span "Cancel subscription" at bounding box center [760, 255] width 85 height 11
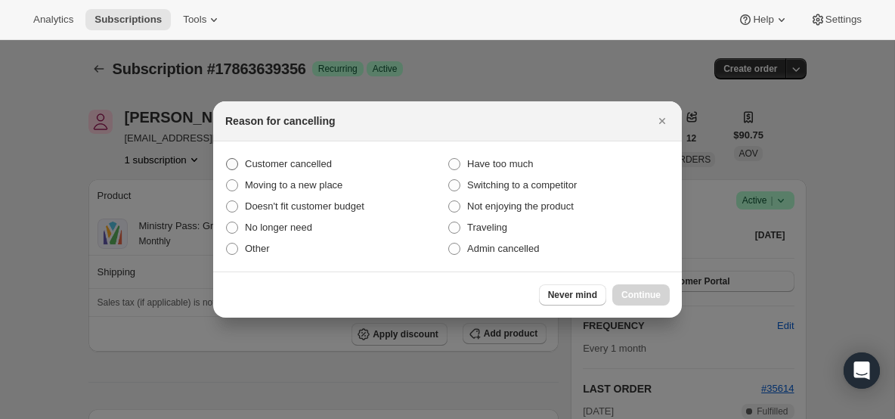
click at [311, 167] on span "Customer cancelled" at bounding box center [288, 163] width 87 height 11
click at [227, 159] on input "Customer cancelled" at bounding box center [226, 158] width 1 height 1
radio input "true"
click at [650, 302] on button "Continue" at bounding box center [641, 294] width 57 height 21
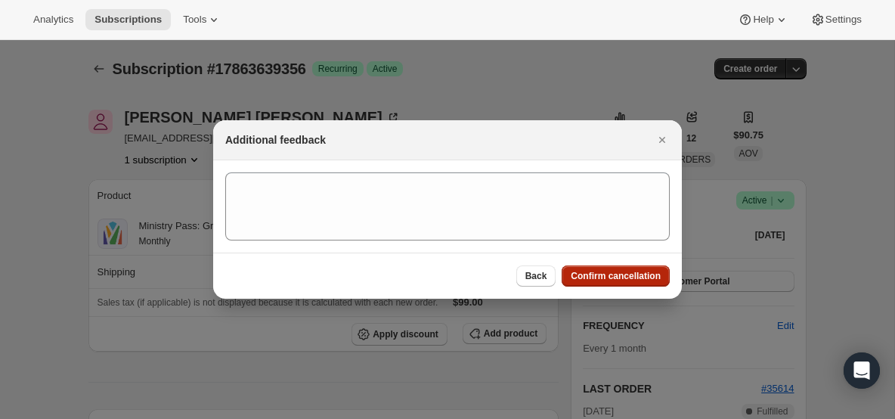
click at [600, 278] on span "Confirm cancellation" at bounding box center [616, 276] width 90 height 12
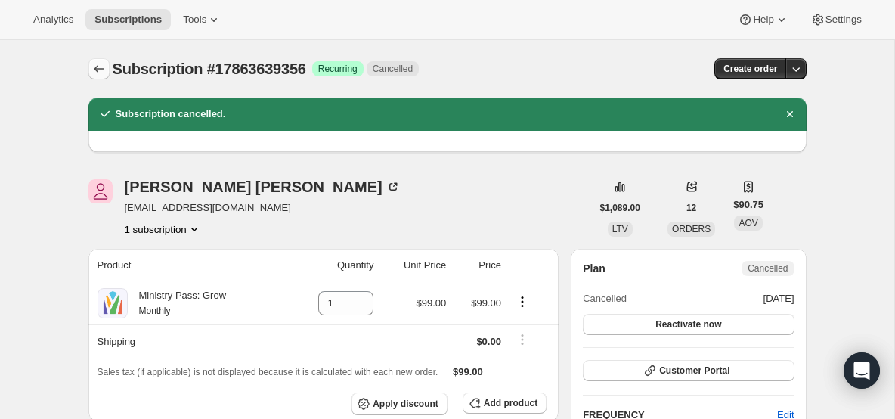
click at [95, 73] on icon "Subscriptions" at bounding box center [99, 68] width 15 height 15
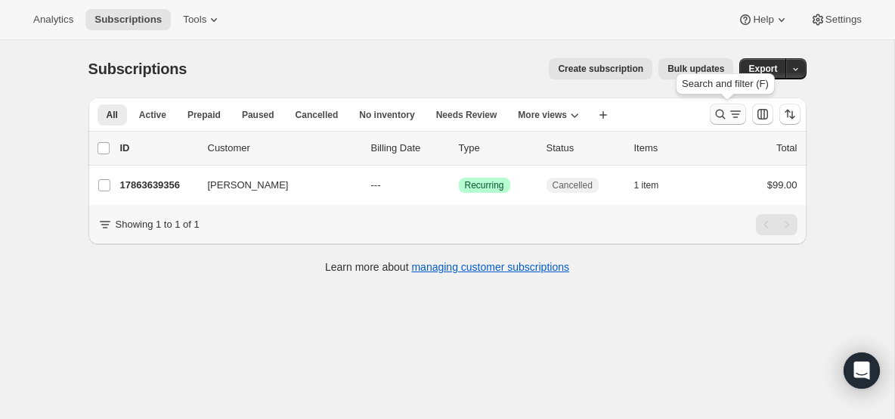
click at [734, 107] on icon "Search and filter results" at bounding box center [735, 114] width 15 height 15
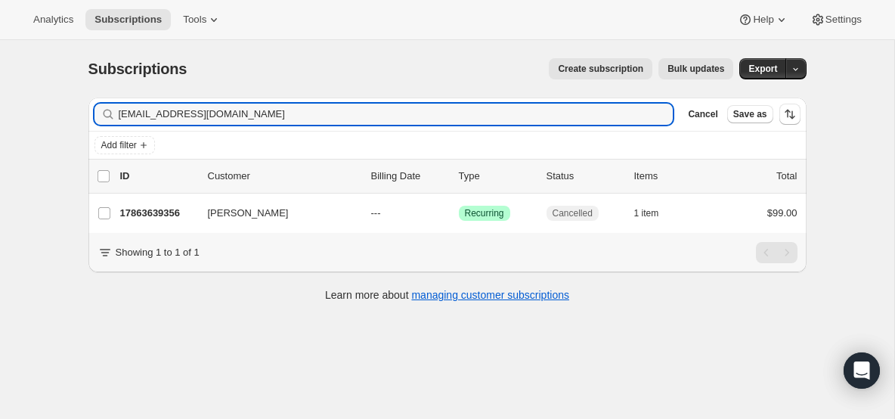
type input "[EMAIL_ADDRESS][DOMAIN_NAME]"
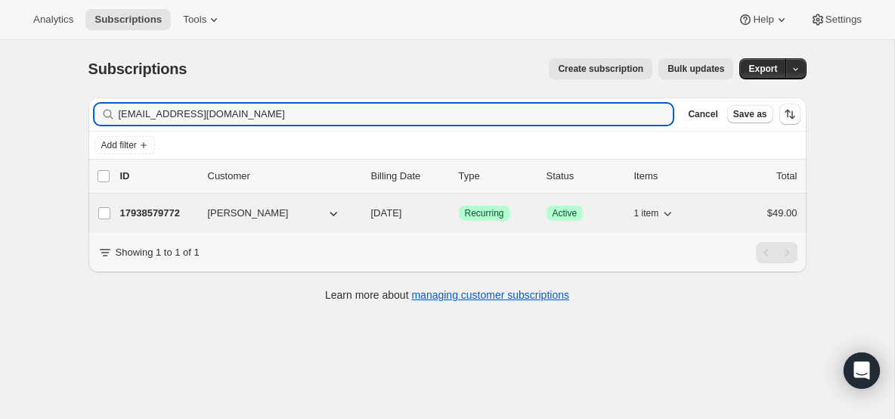
click at [158, 210] on p "17938579772" at bounding box center [158, 213] width 76 height 15
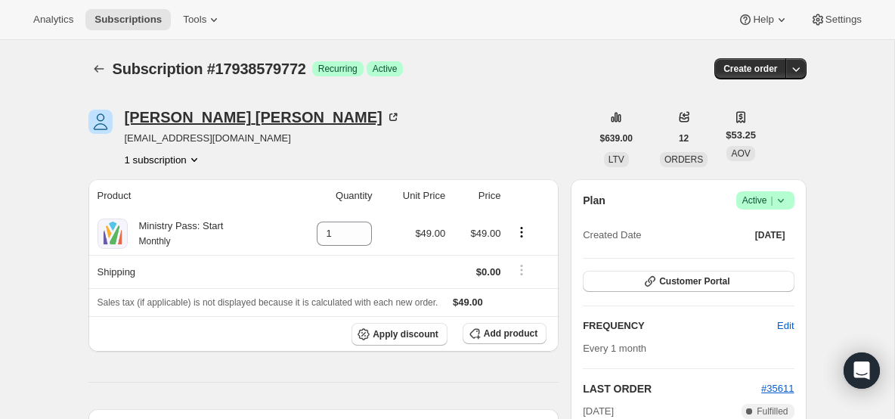
click at [186, 121] on div "[PERSON_NAME]" at bounding box center [263, 117] width 276 height 15
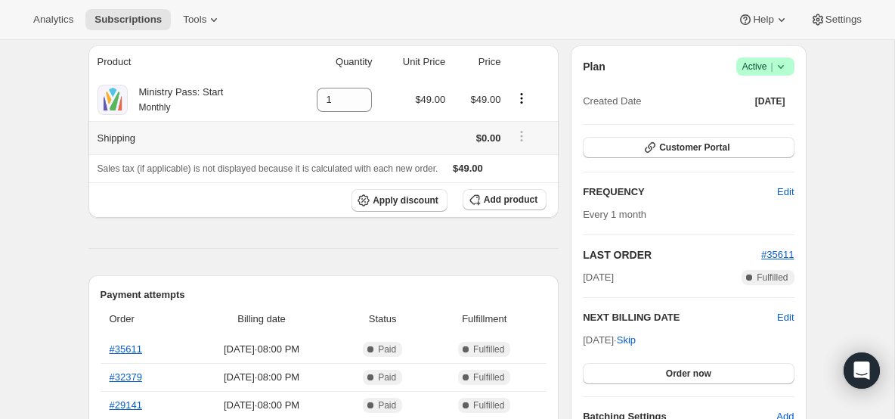
scroll to position [140, 0]
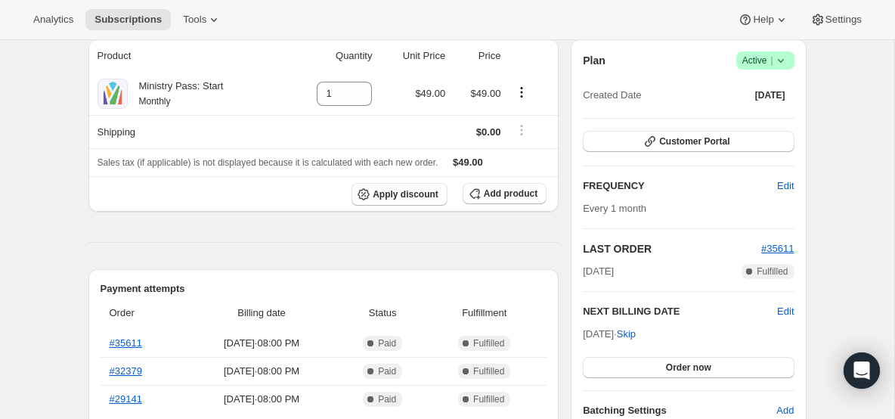
click at [783, 56] on icon at bounding box center [781, 60] width 15 height 15
click at [758, 114] on span "Cancel subscription" at bounding box center [760, 115] width 85 height 11
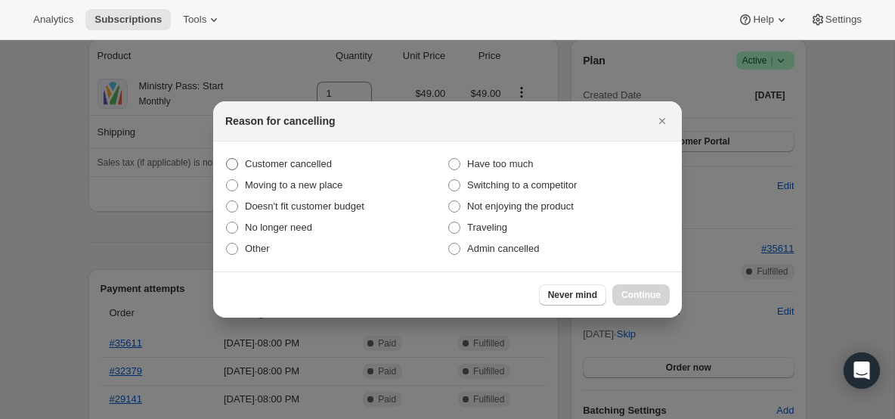
click at [332, 169] on span "Customer cancelled" at bounding box center [288, 163] width 87 height 11
click at [227, 159] on input "Customer cancelled" at bounding box center [226, 158] width 1 height 1
radio input "true"
click at [648, 294] on span "Continue" at bounding box center [641, 295] width 39 height 12
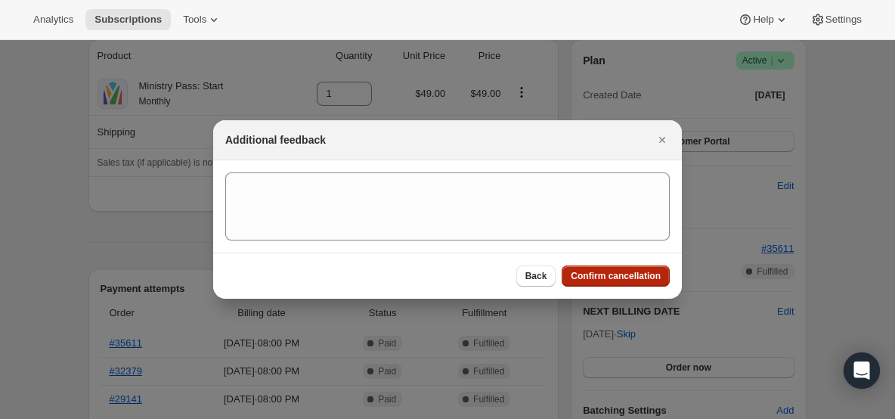
click at [639, 270] on button "Confirm cancellation" at bounding box center [616, 275] width 108 height 21
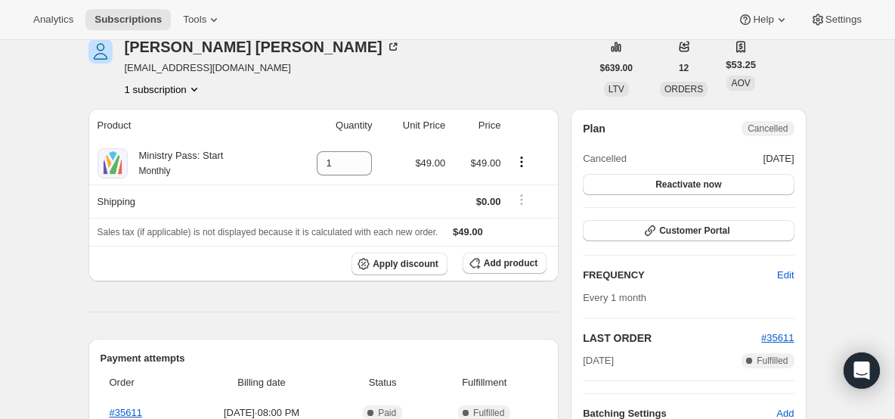
scroll to position [0, 0]
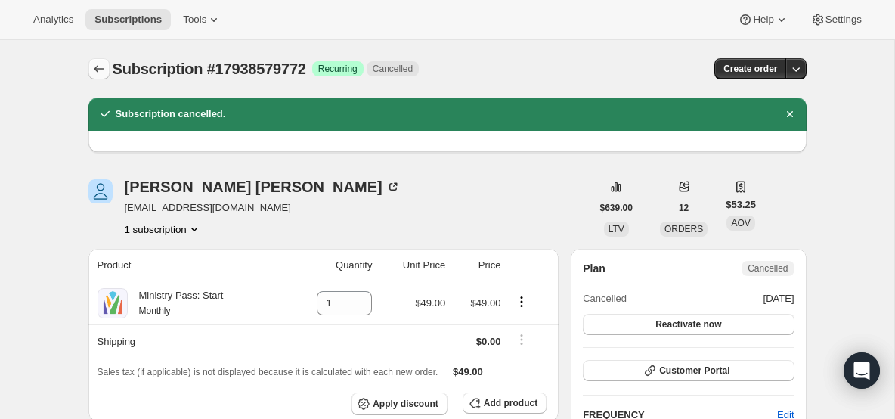
click at [96, 63] on icon "Subscriptions" at bounding box center [99, 68] width 15 height 15
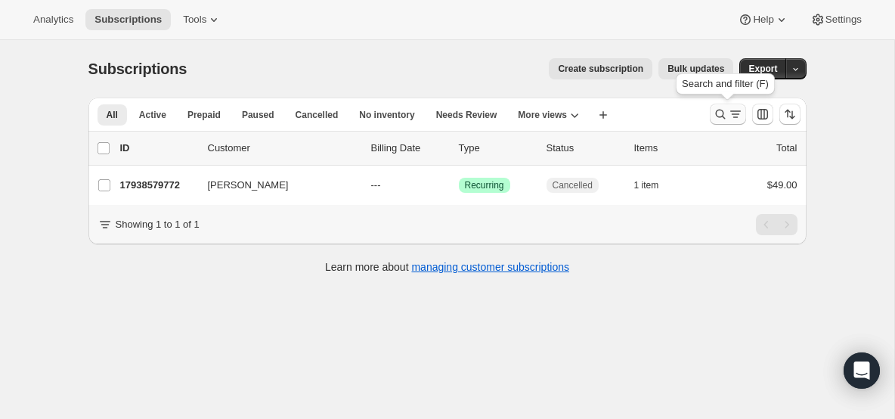
click at [715, 119] on icon "Search and filter results" at bounding box center [720, 114] width 15 height 15
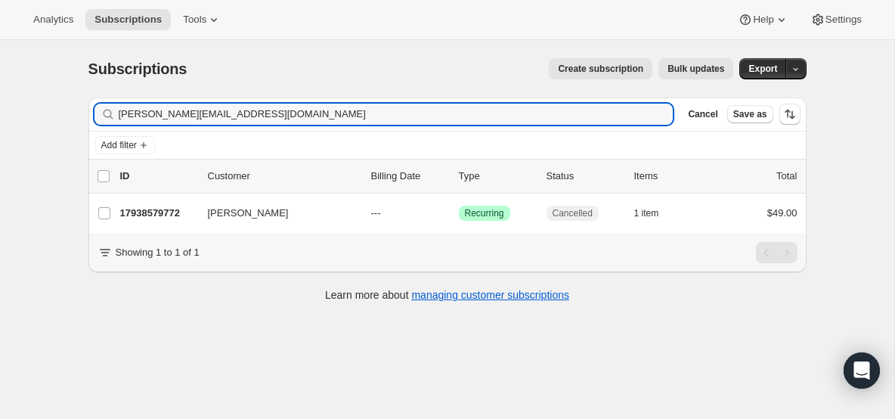
type input "[PERSON_NAME][EMAIL_ADDRESS][DOMAIN_NAME]"
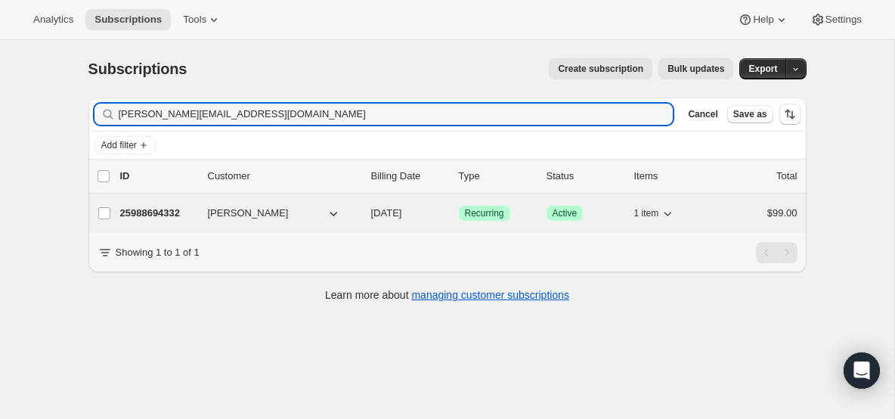
click at [172, 216] on p "25988694332" at bounding box center [158, 213] width 76 height 15
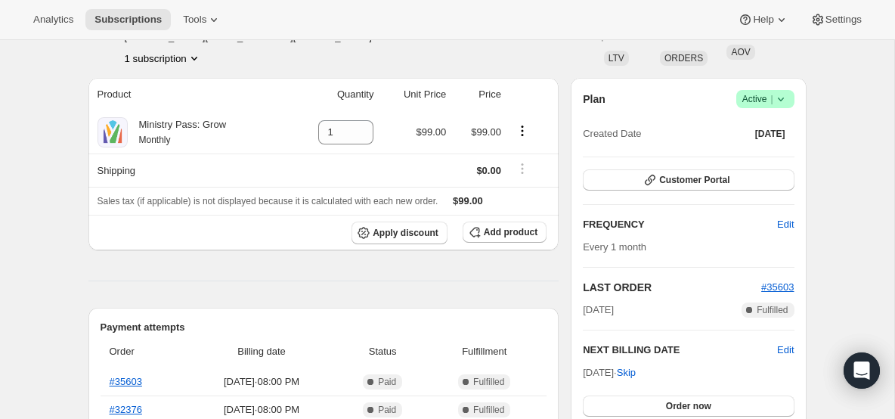
scroll to position [109, 0]
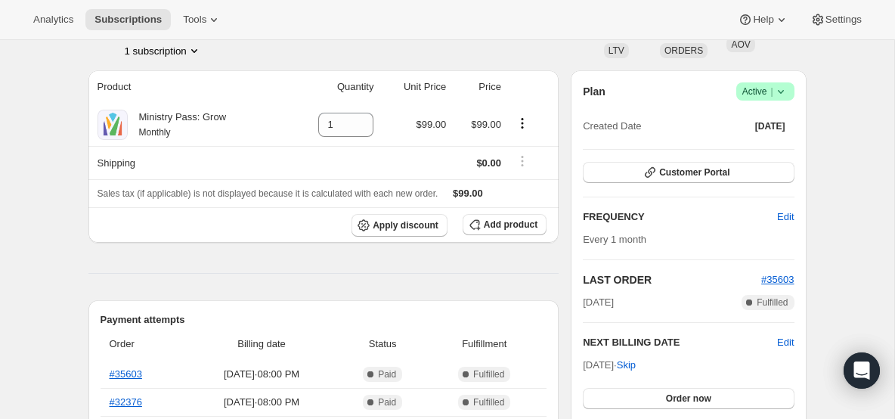
click at [786, 97] on icon at bounding box center [781, 91] width 15 height 15
click at [752, 150] on span "Cancel subscription" at bounding box center [760, 146] width 85 height 11
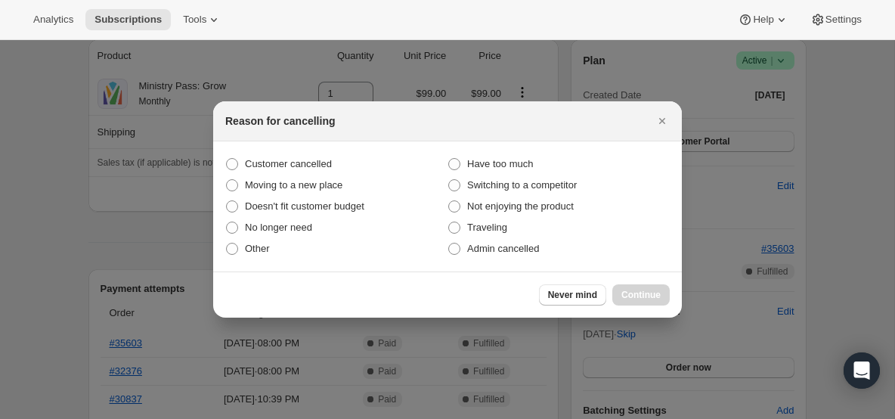
scroll to position [0, 0]
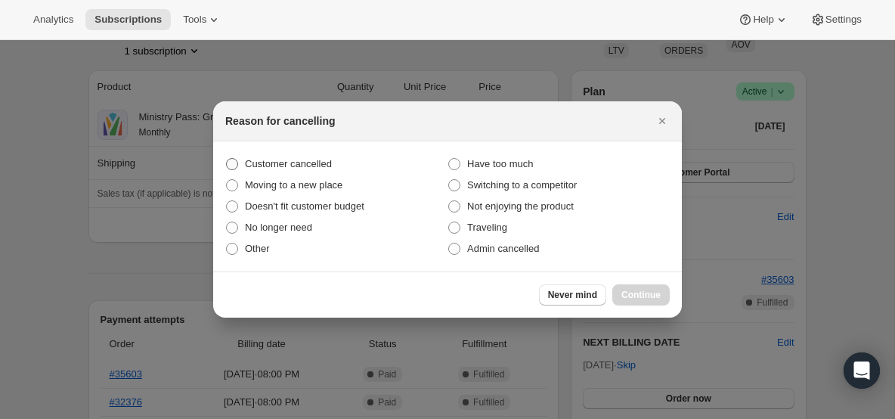
click at [309, 172] on label "Customer cancelled" at bounding box center [336, 164] width 222 height 21
click at [227, 159] on input "Customer cancelled" at bounding box center [226, 158] width 1 height 1
radio input "true"
click at [643, 294] on span "Continue" at bounding box center [641, 295] width 39 height 12
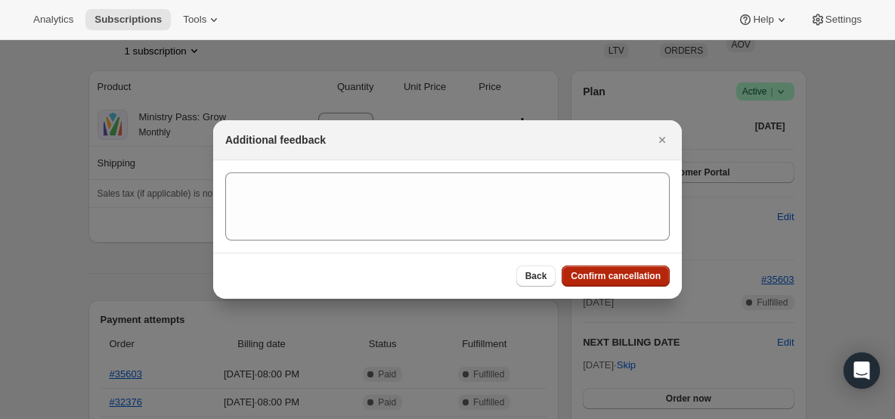
click at [589, 275] on span "Confirm cancellation" at bounding box center [616, 276] width 90 height 12
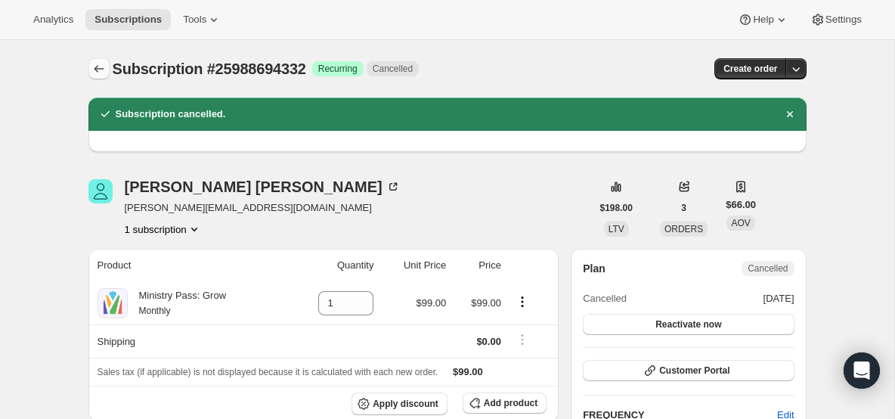
click at [103, 73] on icon "Subscriptions" at bounding box center [99, 68] width 15 height 15
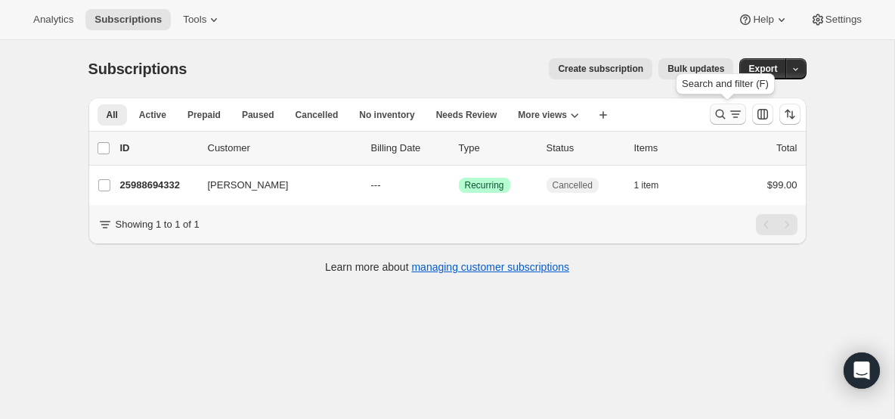
click at [716, 112] on icon "Search and filter results" at bounding box center [720, 115] width 10 height 10
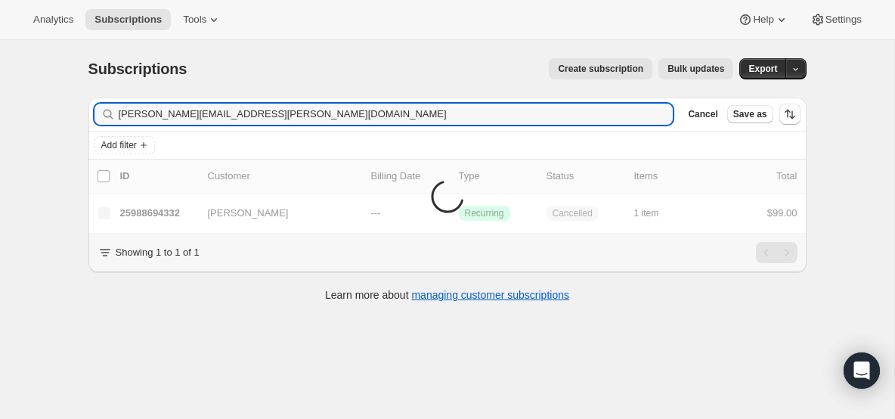
type input "[PERSON_NAME][EMAIL_ADDRESS][PERSON_NAME][DOMAIN_NAME]"
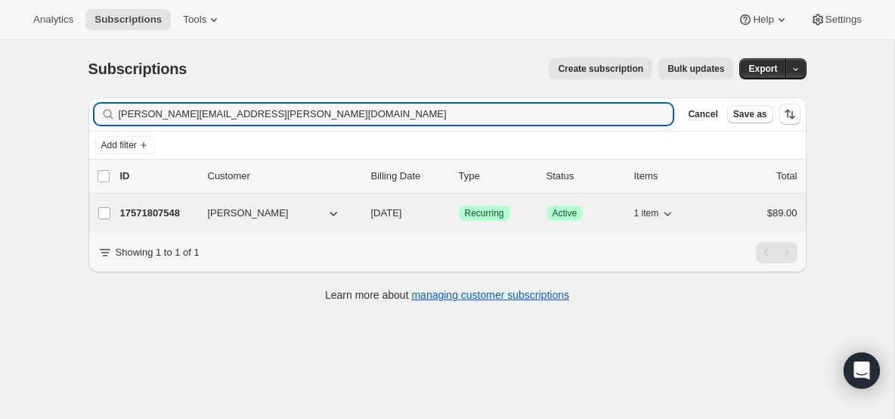
click at [165, 208] on p "17571807548" at bounding box center [158, 213] width 76 height 15
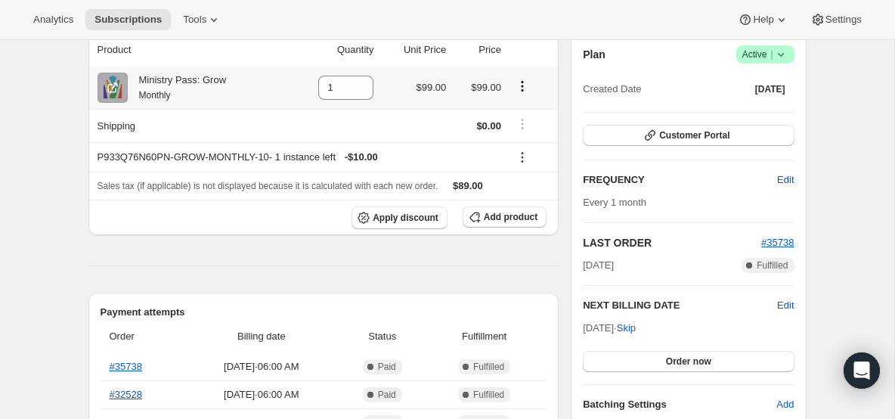
scroll to position [147, 0]
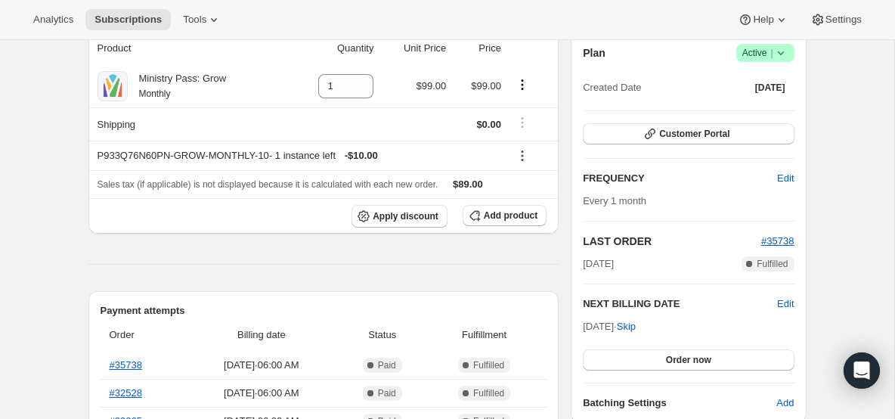
click at [783, 54] on icon at bounding box center [781, 52] width 15 height 15
click at [733, 113] on span "Cancel subscription" at bounding box center [760, 108] width 85 height 11
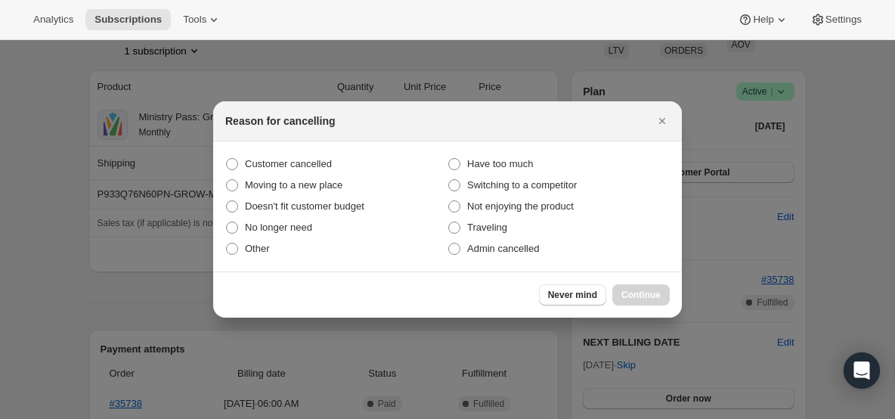
scroll to position [0, 0]
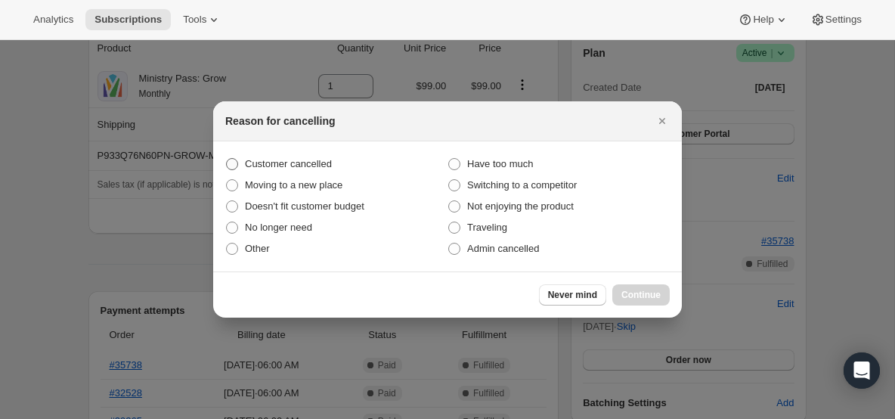
click at [262, 166] on span "Customer cancelled" at bounding box center [288, 163] width 87 height 11
click at [227, 159] on input "Customer cancelled" at bounding box center [226, 158] width 1 height 1
radio input "true"
click at [638, 293] on span "Continue" at bounding box center [641, 295] width 39 height 12
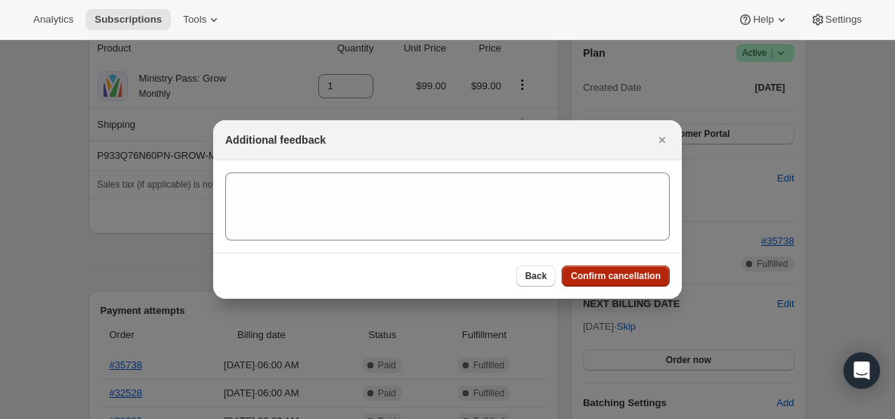
click at [585, 273] on span "Confirm cancellation" at bounding box center [616, 276] width 90 height 12
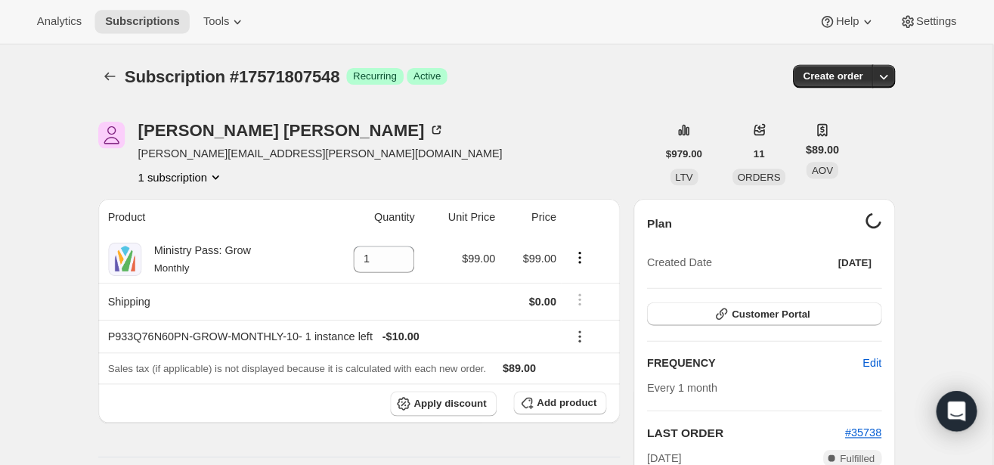
scroll to position [147, 0]
